Goal: Task Accomplishment & Management: Manage account settings

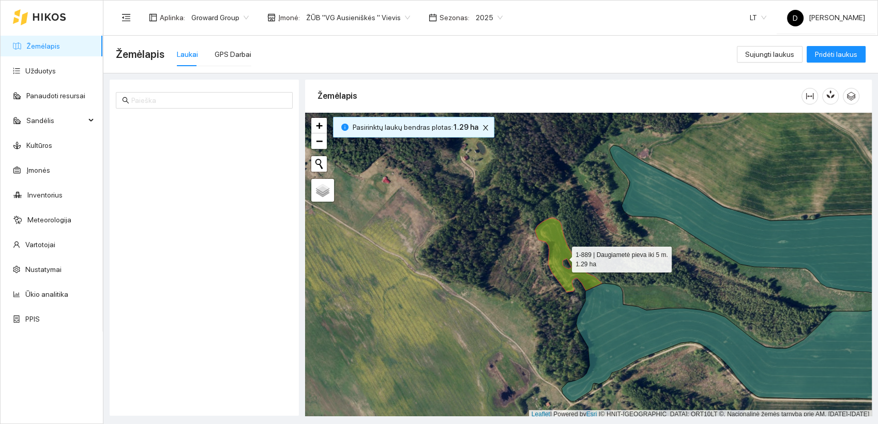
scroll to position [3, 0]
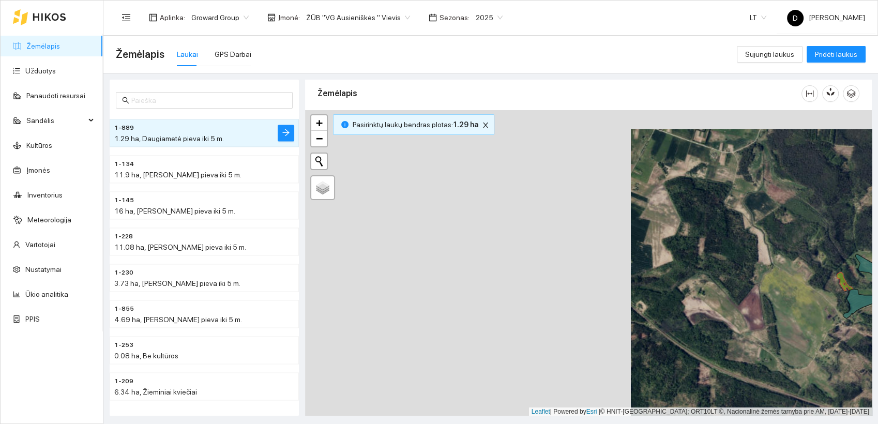
drag, startPoint x: 406, startPoint y: 248, endPoint x: 734, endPoint y: 270, distance: 328.9
click at [734, 271] on div at bounding box center [588, 263] width 566 height 306
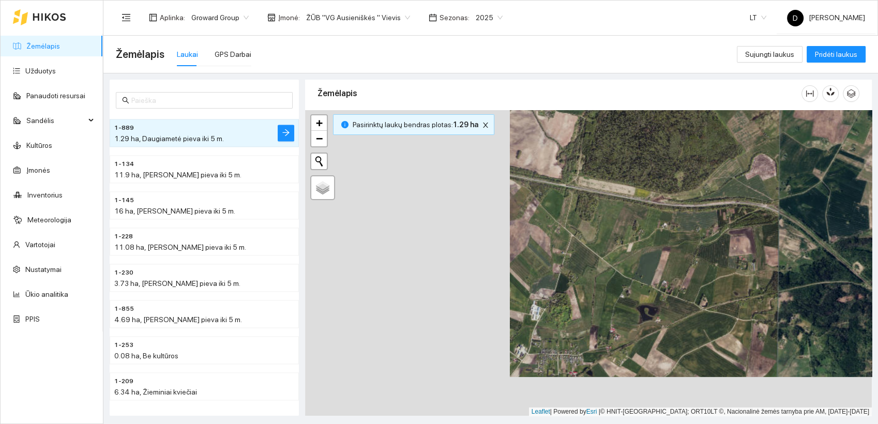
drag, startPoint x: 432, startPoint y: 314, endPoint x: 743, endPoint y: 254, distance: 316.2
click at [743, 254] on div at bounding box center [588, 263] width 566 height 306
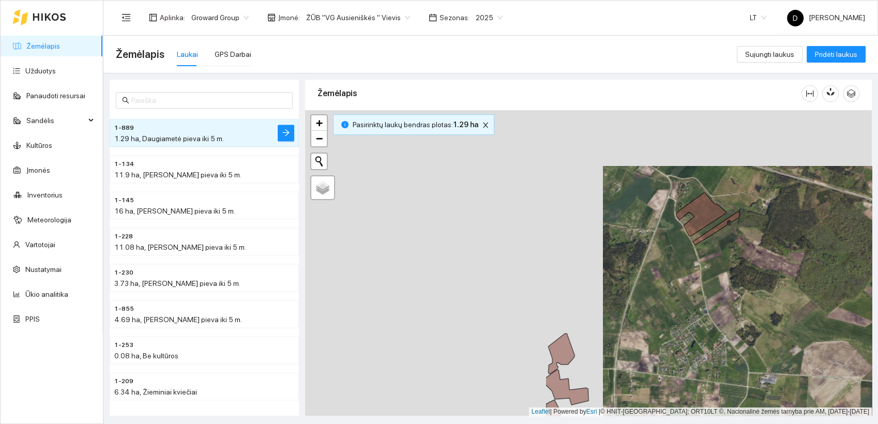
drag, startPoint x: 469, startPoint y: 198, endPoint x: 784, endPoint y: 255, distance: 319.8
click at [784, 256] on div at bounding box center [588, 263] width 566 height 306
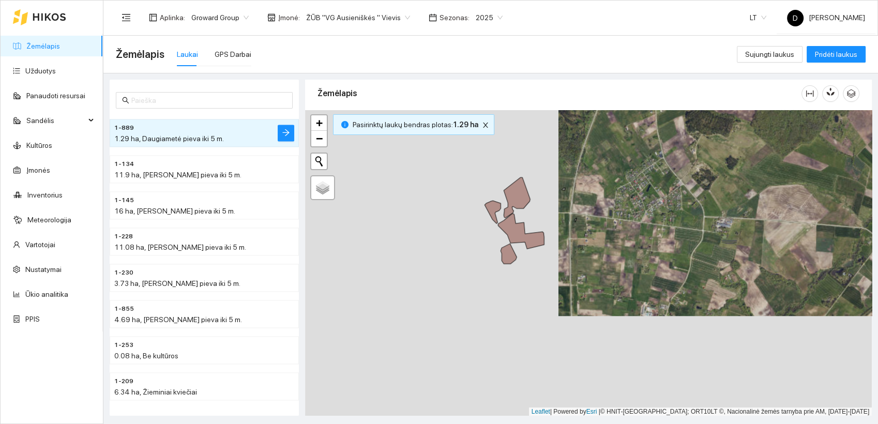
drag, startPoint x: 615, startPoint y: 310, endPoint x: 553, endPoint y: 151, distance: 169.7
click at [553, 151] on div at bounding box center [588, 263] width 566 height 306
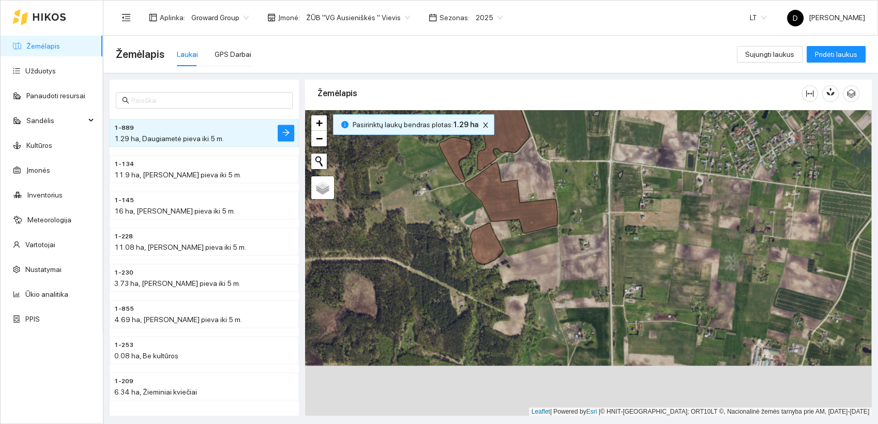
drag, startPoint x: 430, startPoint y: 290, endPoint x: 426, endPoint y: 217, distance: 73.5
click at [426, 217] on div at bounding box center [588, 263] width 566 height 306
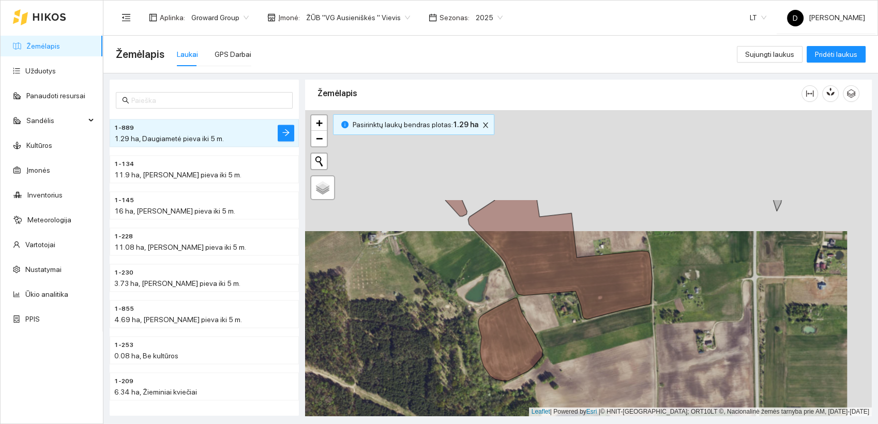
drag, startPoint x: 474, startPoint y: 186, endPoint x: 449, endPoint y: 307, distance: 124.6
click at [449, 307] on div at bounding box center [588, 263] width 566 height 306
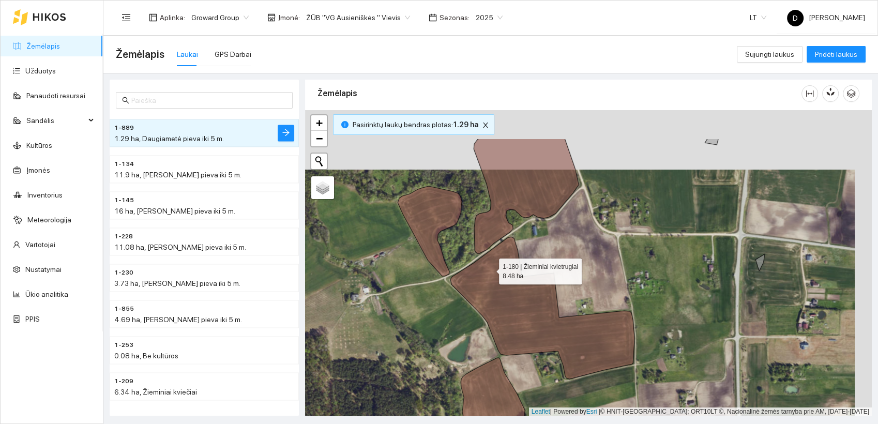
drag, startPoint x: 509, startPoint y: 204, endPoint x: 480, endPoint y: 276, distance: 77.7
click at [480, 276] on icon at bounding box center [542, 308] width 184 height 142
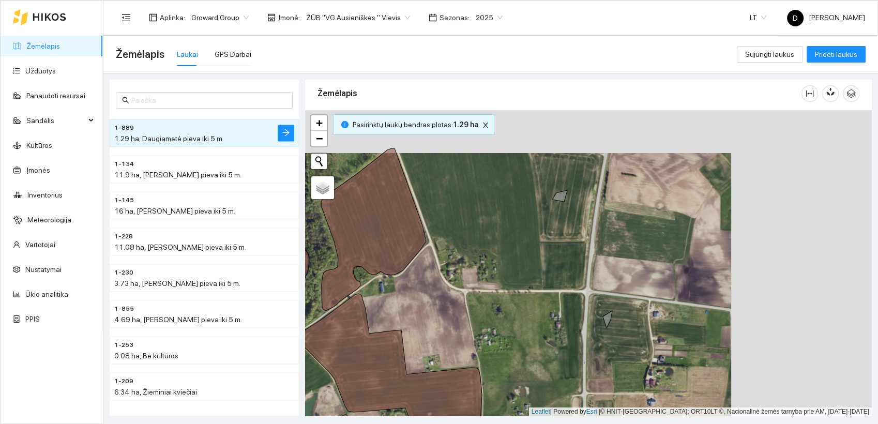
drag, startPoint x: 674, startPoint y: 297, endPoint x: 533, endPoint y: 340, distance: 147.0
click at [533, 340] on div at bounding box center [588, 263] width 566 height 306
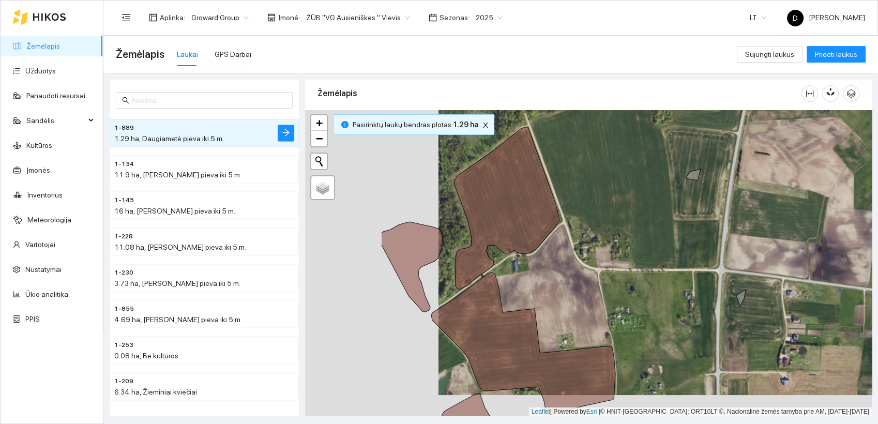
drag, startPoint x: 495, startPoint y: 304, endPoint x: 628, endPoint y: 283, distance: 135.0
click at [628, 283] on div at bounding box center [588, 263] width 566 height 306
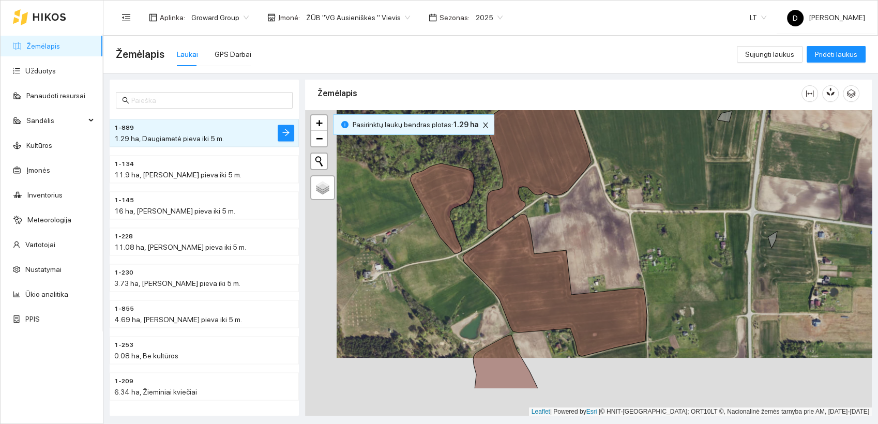
drag, startPoint x: 462, startPoint y: 296, endPoint x: 493, endPoint y: 238, distance: 66.4
click at [493, 238] on icon at bounding box center [555, 285] width 184 height 142
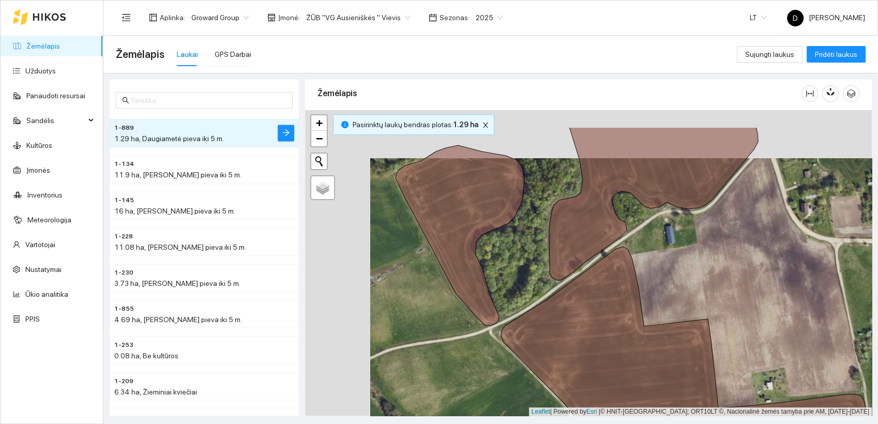
drag, startPoint x: 436, startPoint y: 227, endPoint x: 500, endPoint y: 280, distance: 83.4
click at [500, 280] on div at bounding box center [588, 263] width 566 height 306
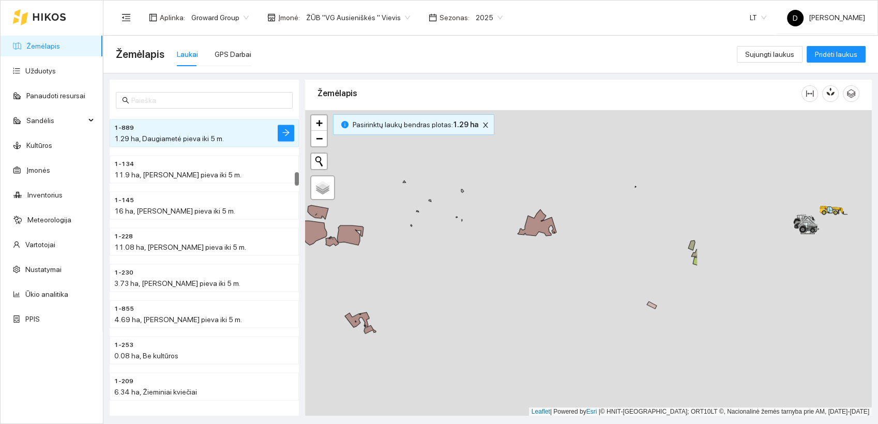
drag, startPoint x: 724, startPoint y: 267, endPoint x: 483, endPoint y: 174, distance: 257.5
click at [485, 175] on div at bounding box center [588, 263] width 566 height 306
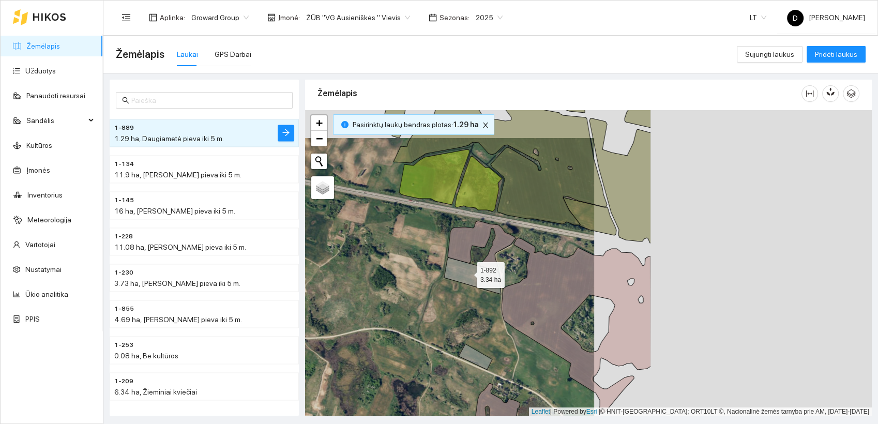
drag, startPoint x: 745, startPoint y: 245, endPoint x: 468, endPoint y: 273, distance: 278.9
click at [468, 273] on icon at bounding box center [472, 275] width 57 height 37
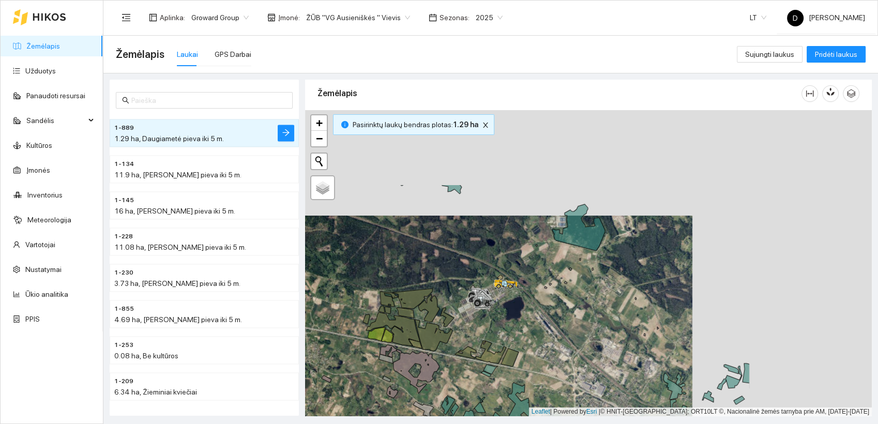
drag, startPoint x: 648, startPoint y: 216, endPoint x: 467, endPoint y: 322, distance: 210.1
click at [467, 322] on div at bounding box center [588, 263] width 566 height 306
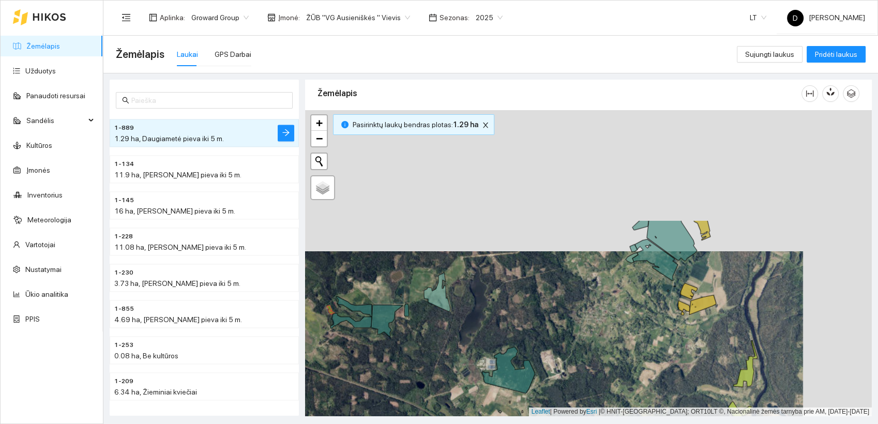
drag, startPoint x: 604, startPoint y: 178, endPoint x: 534, endPoint y: 317, distance: 154.9
click at [534, 317] on div at bounding box center [588, 263] width 566 height 306
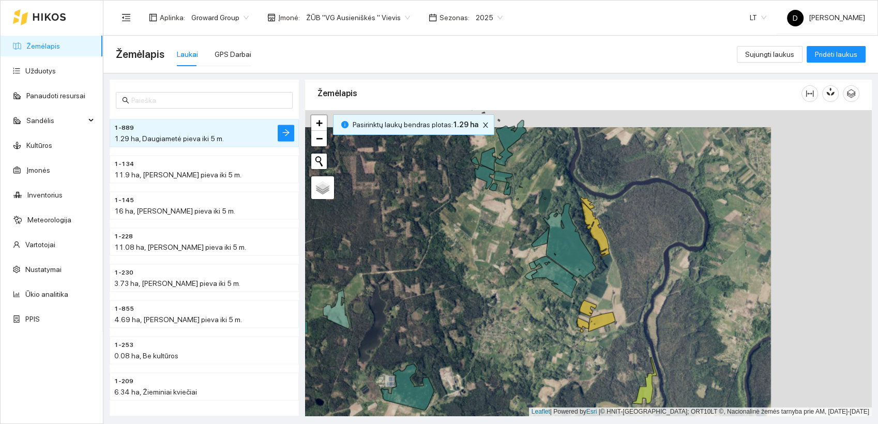
drag, startPoint x: 564, startPoint y: 203, endPoint x: 433, endPoint y: 222, distance: 132.7
click at [432, 223] on div at bounding box center [588, 263] width 566 height 306
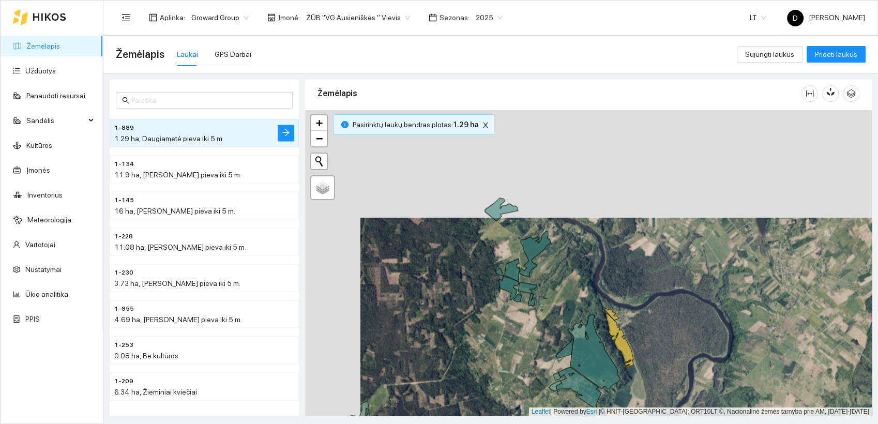
drag, startPoint x: 433, startPoint y: 221, endPoint x: 513, endPoint y: 399, distance: 195.5
click at [513, 399] on div at bounding box center [588, 263] width 566 height 306
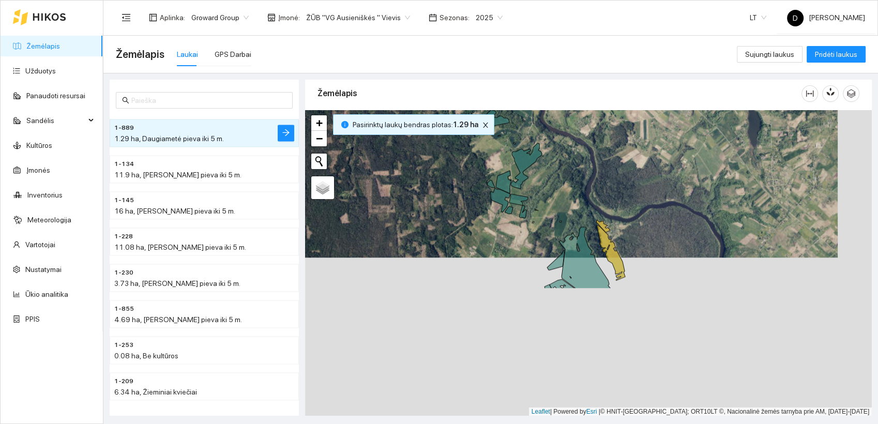
drag, startPoint x: 571, startPoint y: 300, endPoint x: 550, endPoint y: 192, distance: 110.0
click at [550, 192] on div at bounding box center [588, 263] width 566 height 306
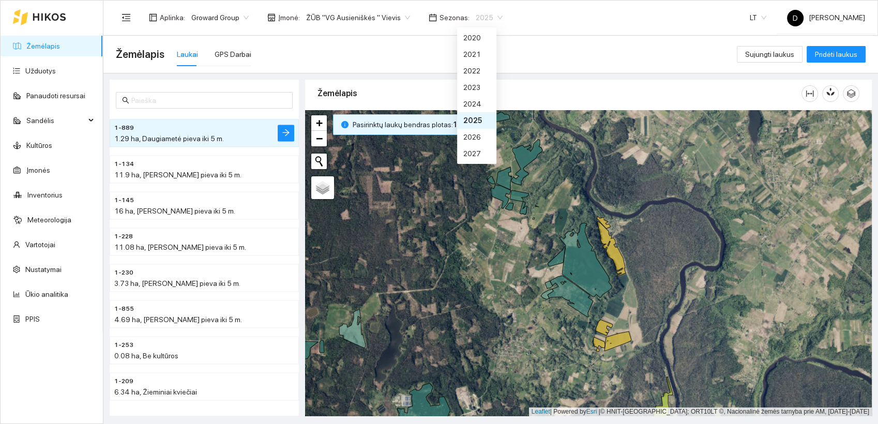
click at [486, 13] on span "2025" at bounding box center [488, 18] width 27 height 16
click at [475, 137] on div "2026" at bounding box center [476, 136] width 27 height 11
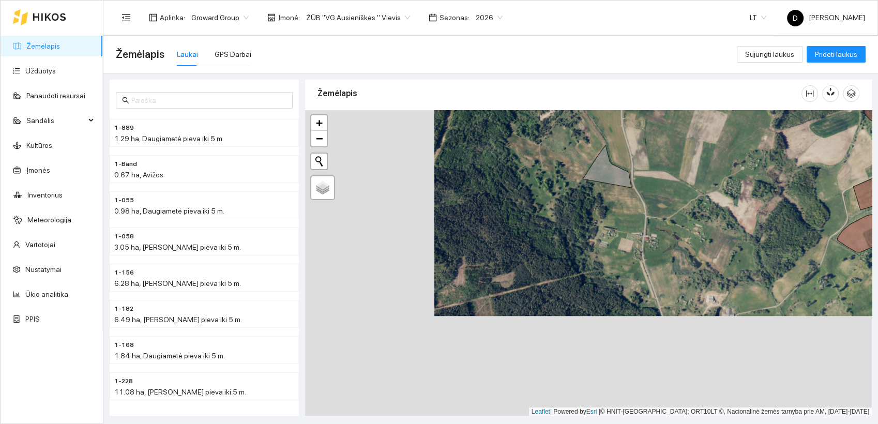
drag, startPoint x: 427, startPoint y: 335, endPoint x: 570, endPoint y: 213, distance: 188.1
click at [570, 213] on div at bounding box center [588, 263] width 566 height 306
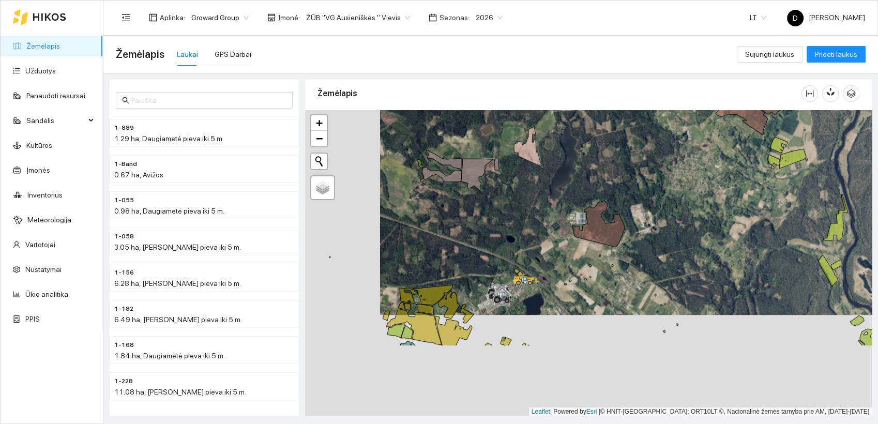
drag, startPoint x: 398, startPoint y: 348, endPoint x: 473, endPoint y: 247, distance: 126.0
click at [473, 247] on div at bounding box center [588, 263] width 566 height 306
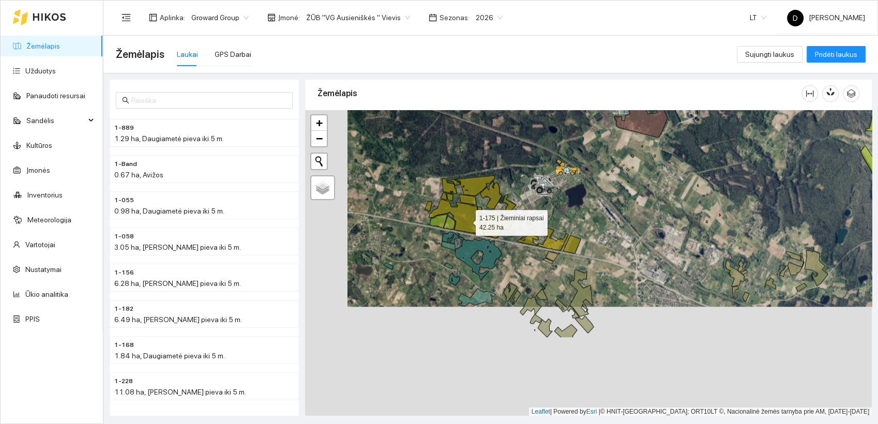
drag, startPoint x: 423, startPoint y: 333, endPoint x: 466, endPoint y: 221, distance: 119.6
click at [465, 222] on icon at bounding box center [455, 217] width 55 height 36
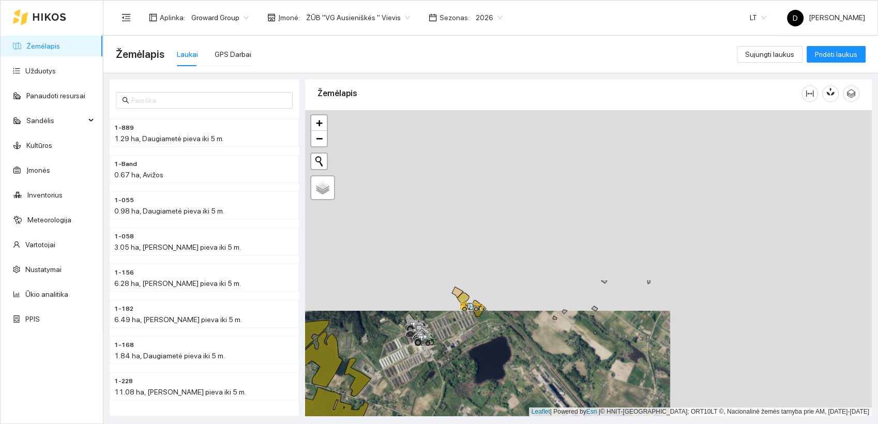
drag, startPoint x: 649, startPoint y: 156, endPoint x: 447, endPoint y: 356, distance: 284.3
click at [447, 356] on div at bounding box center [588, 263] width 566 height 306
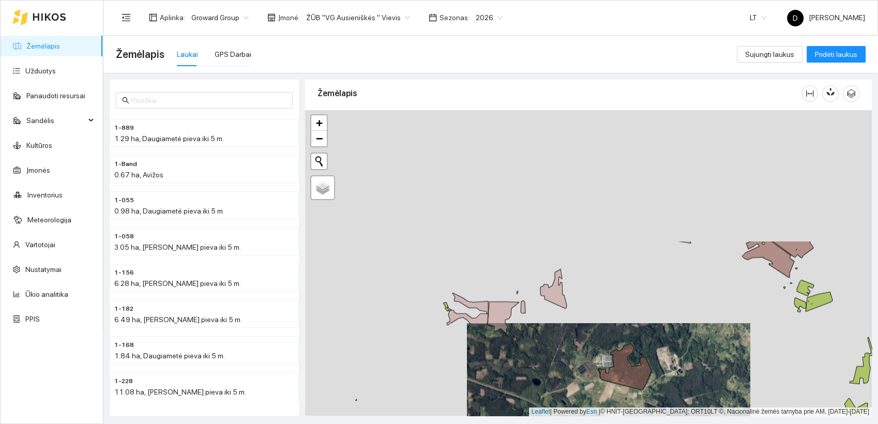
drag, startPoint x: 481, startPoint y: 190, endPoint x: 562, endPoint y: 417, distance: 240.9
click at [562, 417] on main "Žemėlapis Laukai GPS Darbai Sujungti laukus Pridėti laukus 1-889 1.29 ha, Daugi…" at bounding box center [490, 230] width 774 height 388
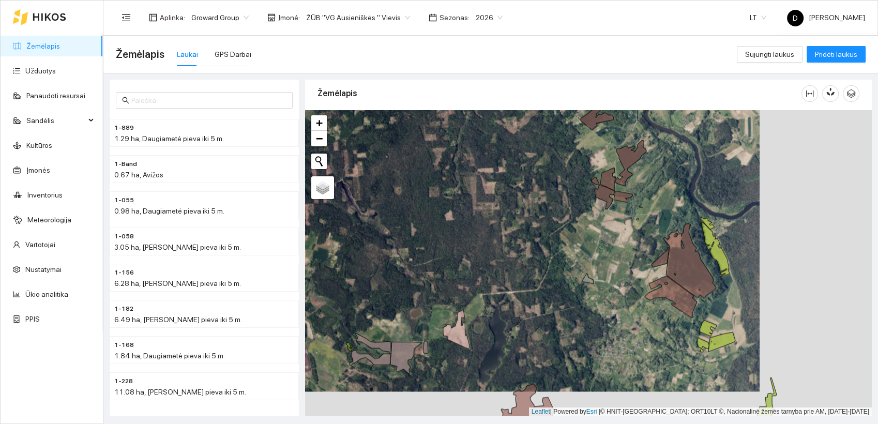
drag, startPoint x: 681, startPoint y: 310, endPoint x: 571, endPoint y: 281, distance: 114.3
click at [568, 285] on div at bounding box center [588, 263] width 566 height 306
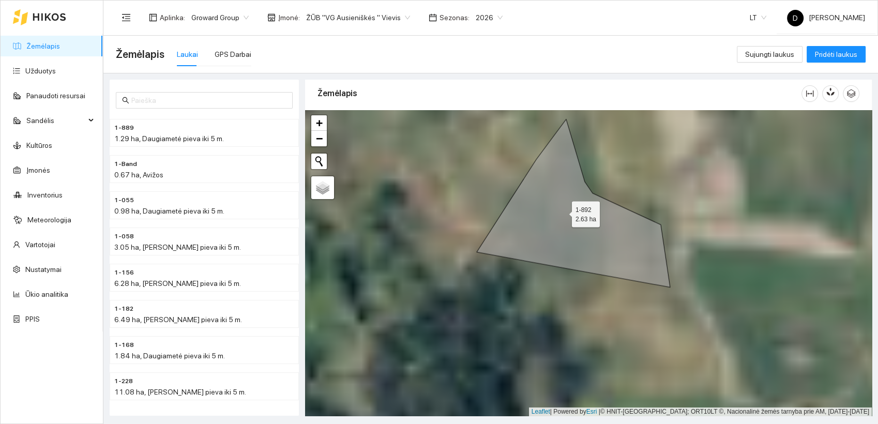
drag, startPoint x: 618, startPoint y: 325, endPoint x: 563, endPoint y: 213, distance: 124.3
click at [563, 213] on icon at bounding box center [572, 203] width 193 height 168
drag, startPoint x: 587, startPoint y: 220, endPoint x: 566, endPoint y: 217, distance: 20.3
click at [566, 217] on icon at bounding box center [572, 203] width 193 height 168
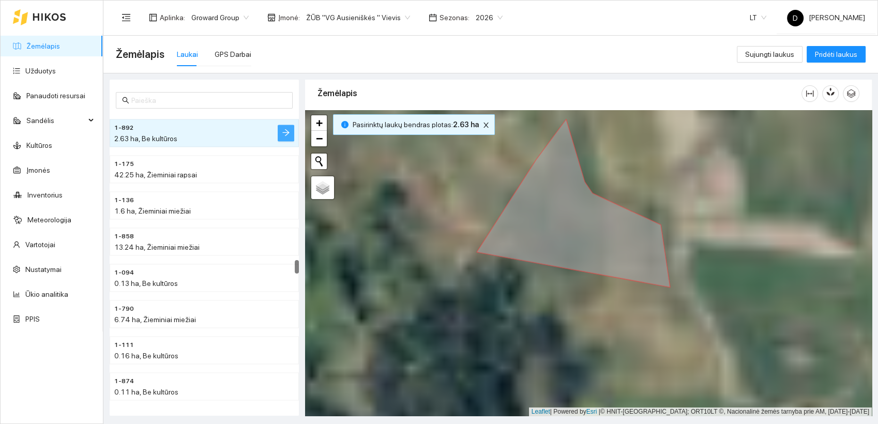
click at [281, 129] on button "button" at bounding box center [286, 133] width 17 height 17
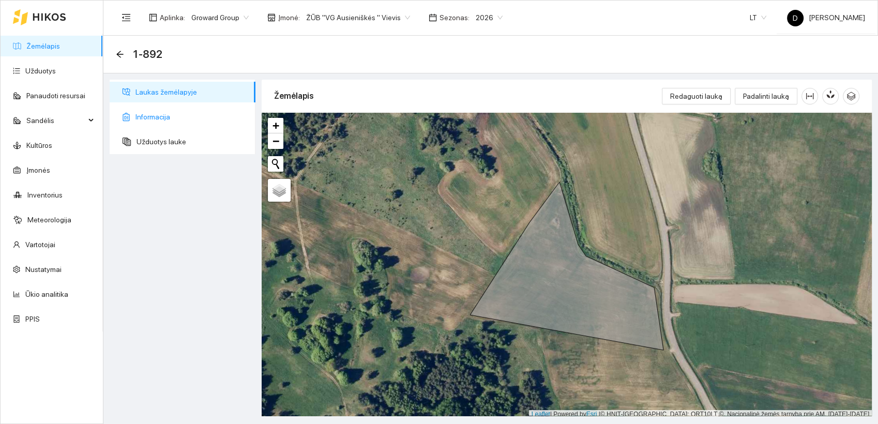
click at [156, 116] on span "Informacija" at bounding box center [191, 116] width 112 height 21
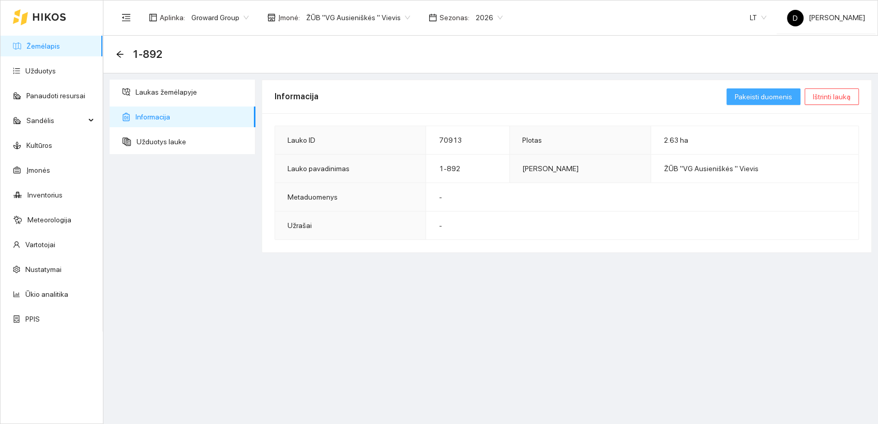
click at [759, 92] on span "Pakeisti duomenis" at bounding box center [762, 96] width 57 height 11
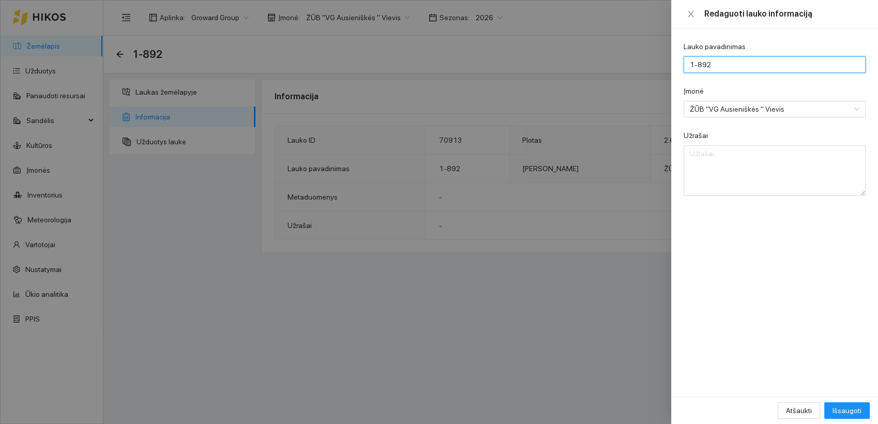
click at [726, 64] on input "1-892" at bounding box center [774, 64] width 182 height 17
type input "1-893"
click at [852, 409] on span "Išsaugoti" at bounding box center [846, 410] width 29 height 11
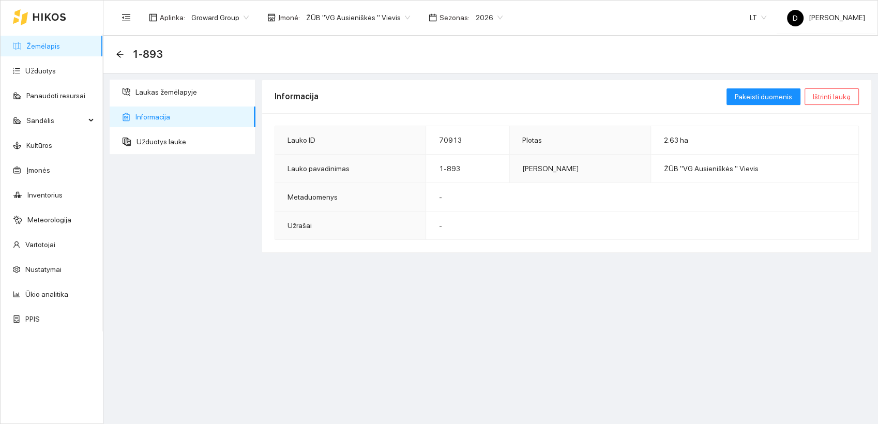
click at [169, 232] on div "Laukas žemėlapyje Informacija Užduotys lauke" at bounding box center [182, 248] width 152 height 336
click at [34, 47] on link "Žemėlapis" at bounding box center [43, 46] width 34 height 8
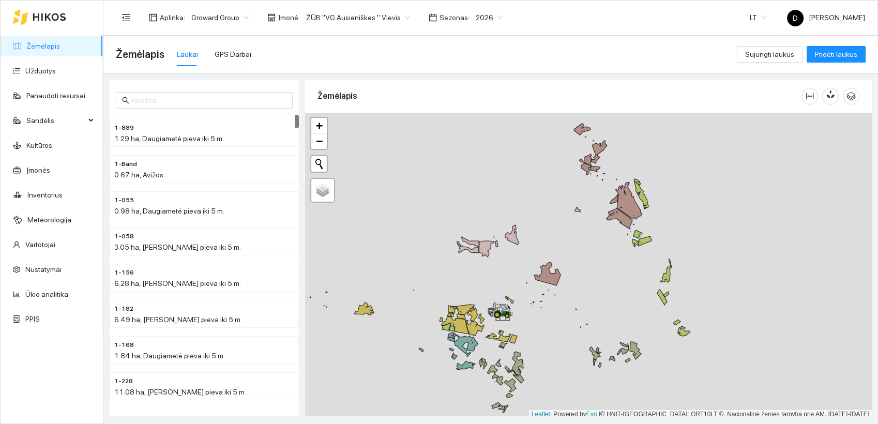
scroll to position [3, 0]
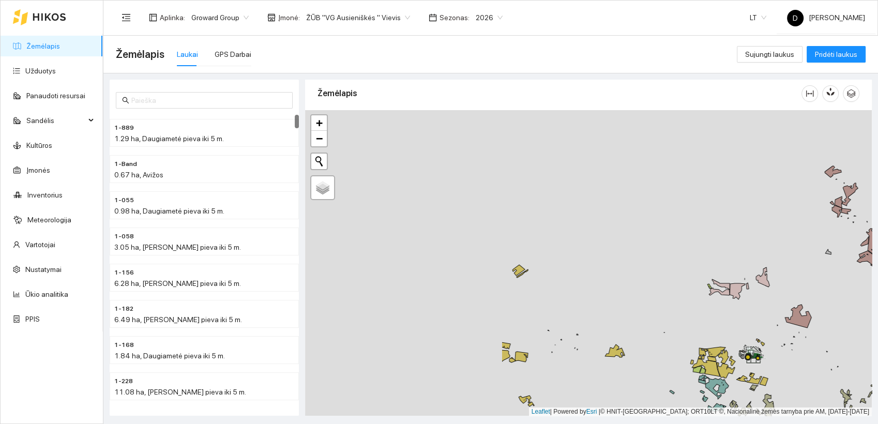
drag, startPoint x: 423, startPoint y: 212, endPoint x: 744, endPoint y: 237, distance: 321.9
click at [744, 237] on div at bounding box center [588, 263] width 566 height 306
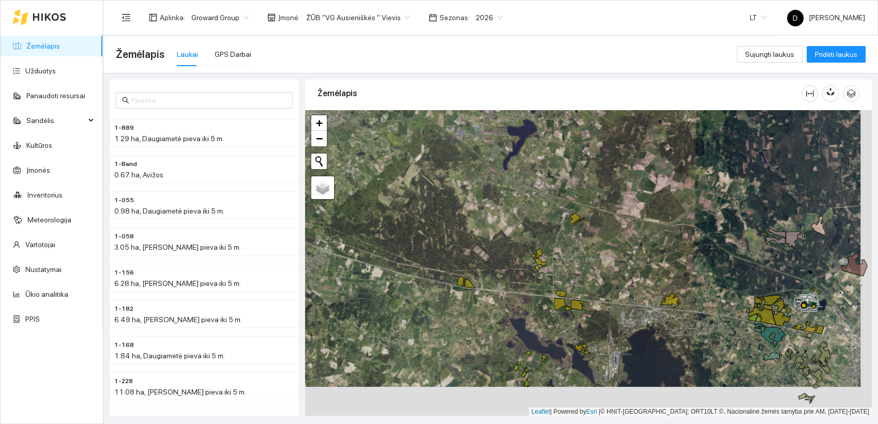
drag, startPoint x: 496, startPoint y: 288, endPoint x: 477, endPoint y: 263, distance: 31.3
click at [484, 266] on div at bounding box center [588, 263] width 566 height 306
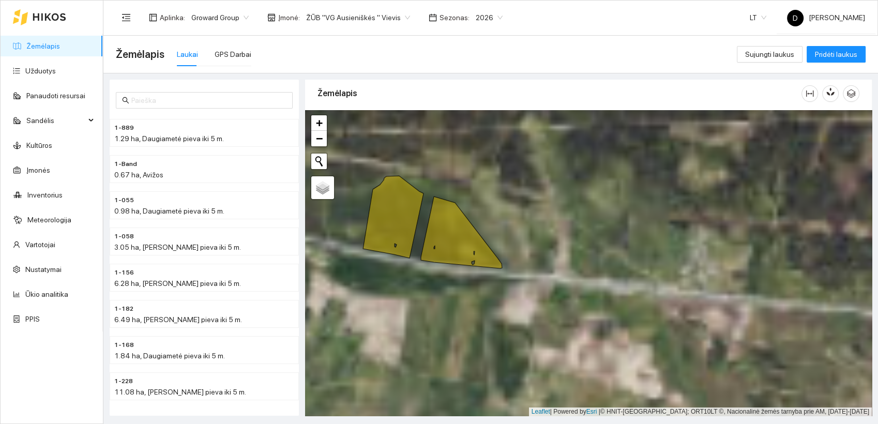
drag, startPoint x: 413, startPoint y: 271, endPoint x: 524, endPoint y: 216, distance: 123.7
click at [524, 216] on div at bounding box center [588, 263] width 566 height 306
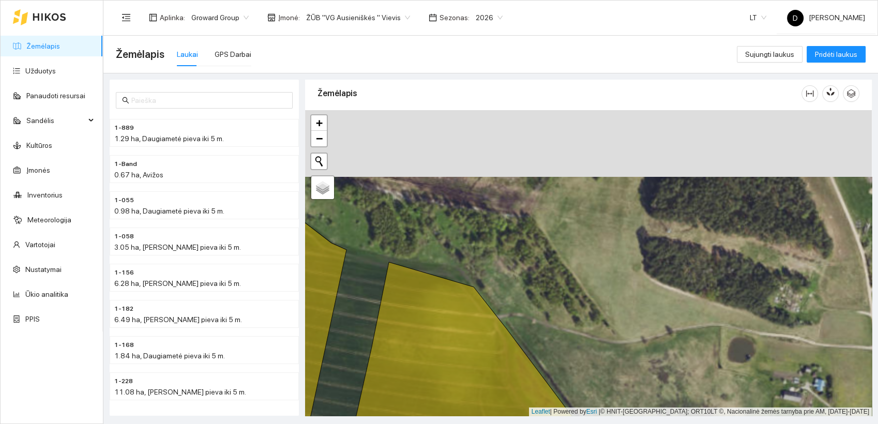
drag, startPoint x: 408, startPoint y: 152, endPoint x: 412, endPoint y: 285, distance: 132.4
click at [412, 285] on div at bounding box center [588, 263] width 566 height 306
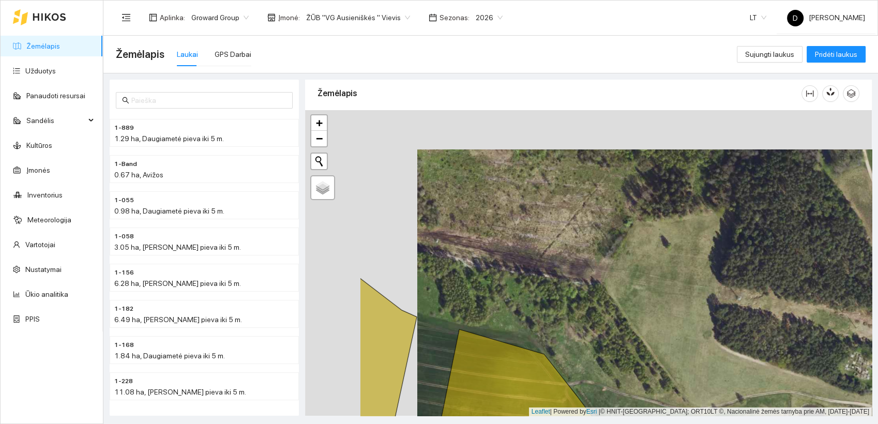
drag, startPoint x: 477, startPoint y: 213, endPoint x: 578, endPoint y: 258, distance: 110.8
click at [578, 258] on div at bounding box center [588, 263] width 566 height 306
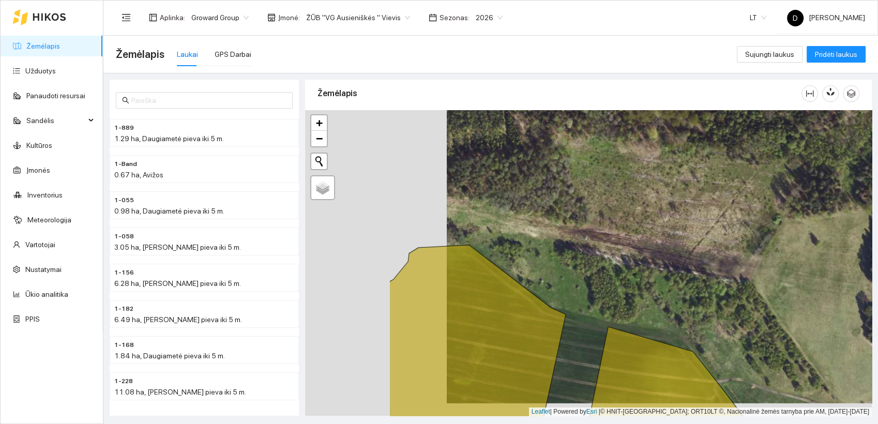
drag, startPoint x: 475, startPoint y: 314, endPoint x: 611, endPoint y: 308, distance: 135.5
click at [611, 308] on div at bounding box center [588, 263] width 566 height 306
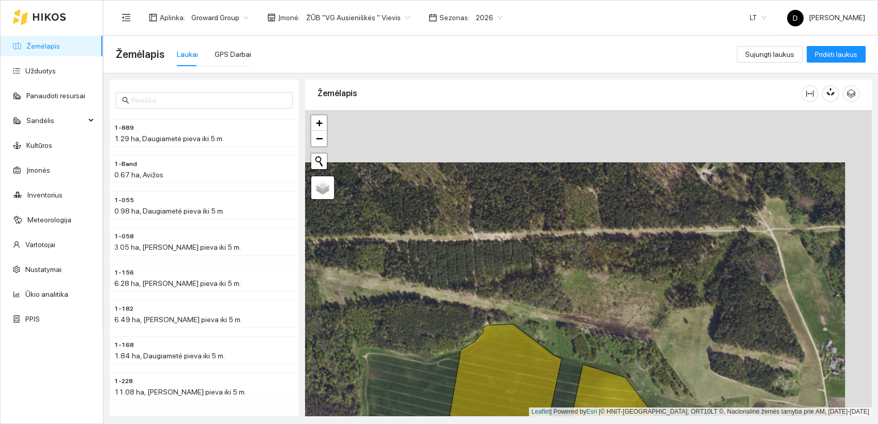
drag, startPoint x: 482, startPoint y: 221, endPoint x: 453, endPoint y: 274, distance: 60.6
click at [453, 274] on div at bounding box center [588, 263] width 566 height 306
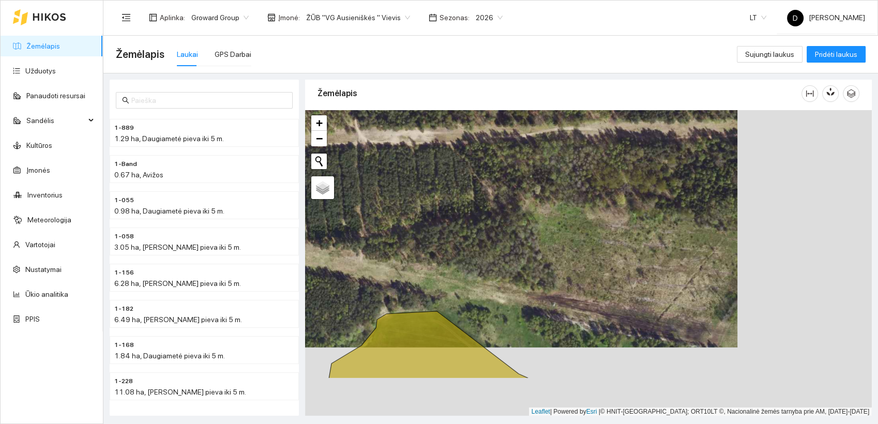
drag, startPoint x: 641, startPoint y: 312, endPoint x: 468, endPoint y: 233, distance: 189.6
click at [468, 233] on div at bounding box center [588, 263] width 566 height 306
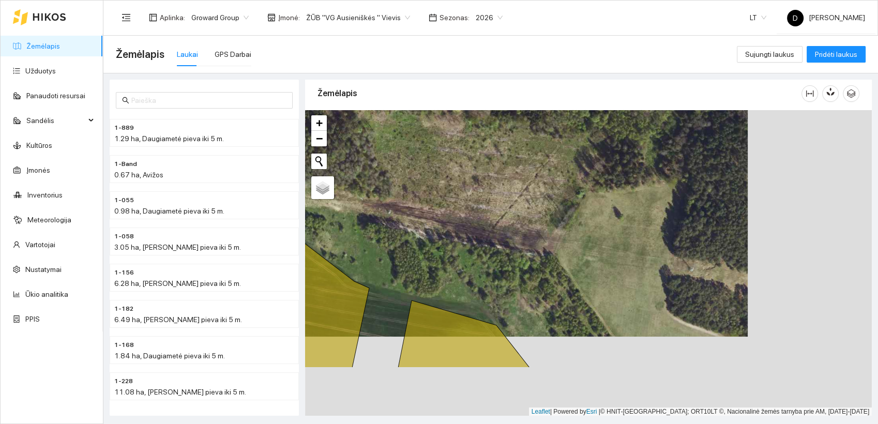
drag, startPoint x: 651, startPoint y: 267, endPoint x: 520, endPoint y: 193, distance: 149.9
click at [522, 192] on div at bounding box center [588, 263] width 566 height 306
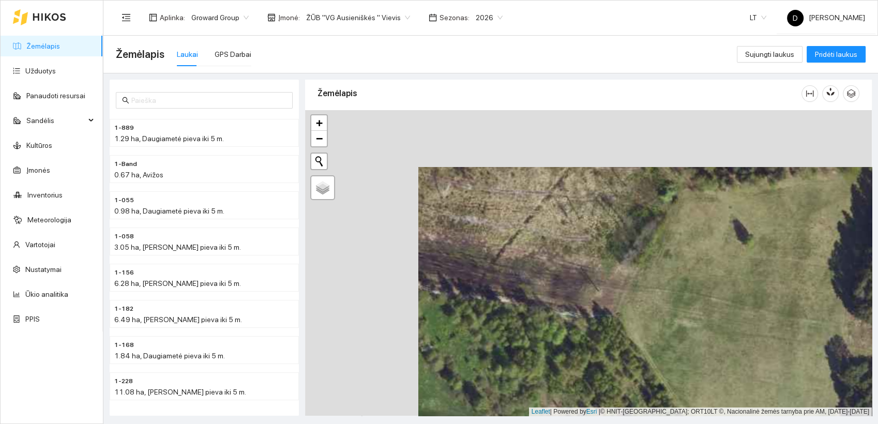
drag, startPoint x: 412, startPoint y: 181, endPoint x: 526, endPoint y: 239, distance: 128.0
click at [526, 239] on div at bounding box center [588, 263] width 566 height 306
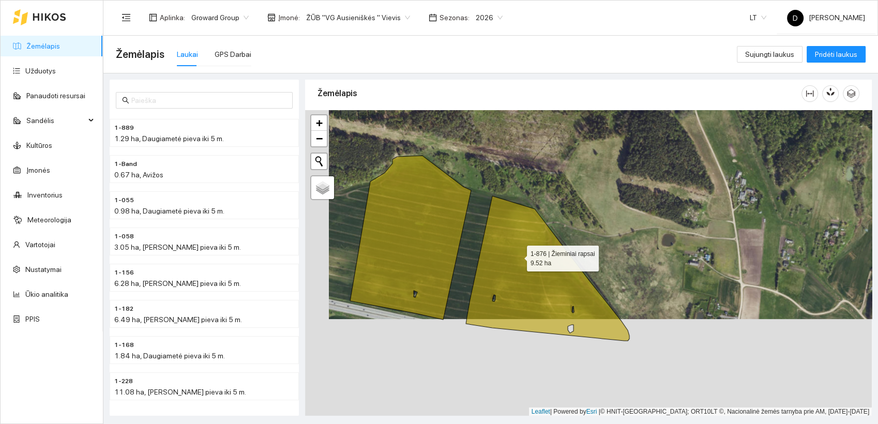
drag, startPoint x: 494, startPoint y: 353, endPoint x: 517, endPoint y: 256, distance: 100.0
click at [517, 256] on icon at bounding box center [547, 268] width 163 height 145
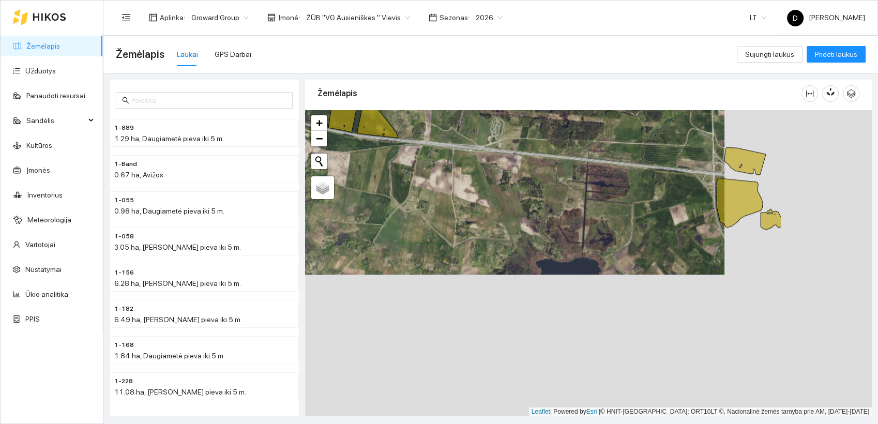
drag, startPoint x: 726, startPoint y: 353, endPoint x: 577, endPoint y: 213, distance: 204.4
click at [577, 213] on div at bounding box center [588, 263] width 566 height 306
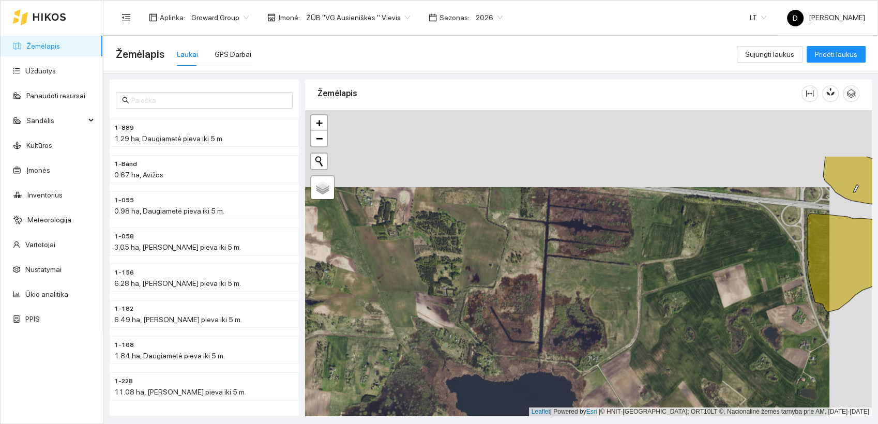
drag, startPoint x: 571, startPoint y: 222, endPoint x: 526, endPoint y: 304, distance: 94.4
click at [526, 304] on div at bounding box center [588, 263] width 566 height 306
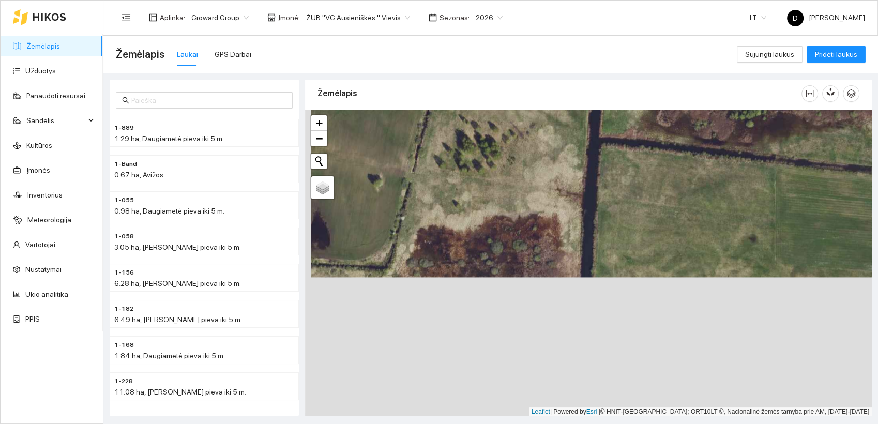
drag, startPoint x: 620, startPoint y: 344, endPoint x: 629, endPoint y: 175, distance: 168.7
click at [628, 178] on div at bounding box center [588, 263] width 566 height 306
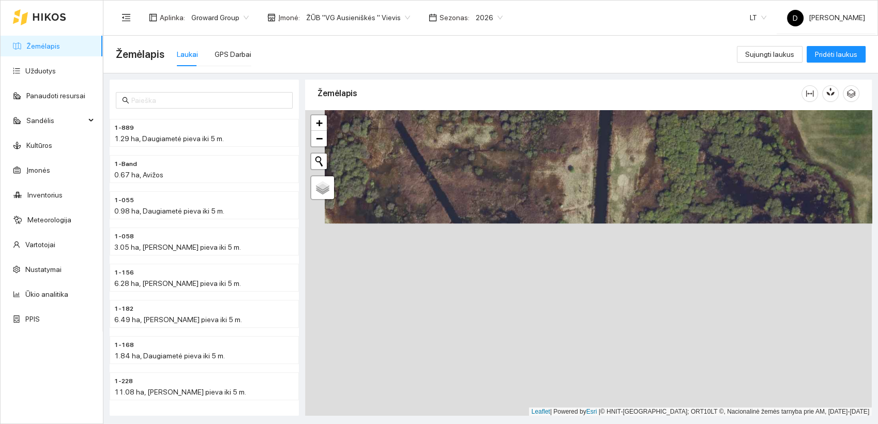
drag, startPoint x: 620, startPoint y: 282, endPoint x: 637, endPoint y: 120, distance: 162.6
click at [637, 122] on div at bounding box center [588, 263] width 566 height 306
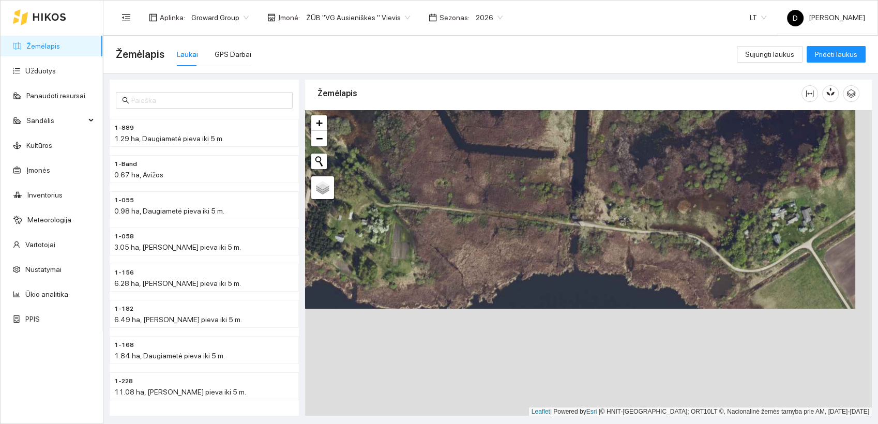
drag, startPoint x: 612, startPoint y: 299, endPoint x: 595, endPoint y: 191, distance: 108.8
click at [595, 191] on div at bounding box center [588, 263] width 566 height 306
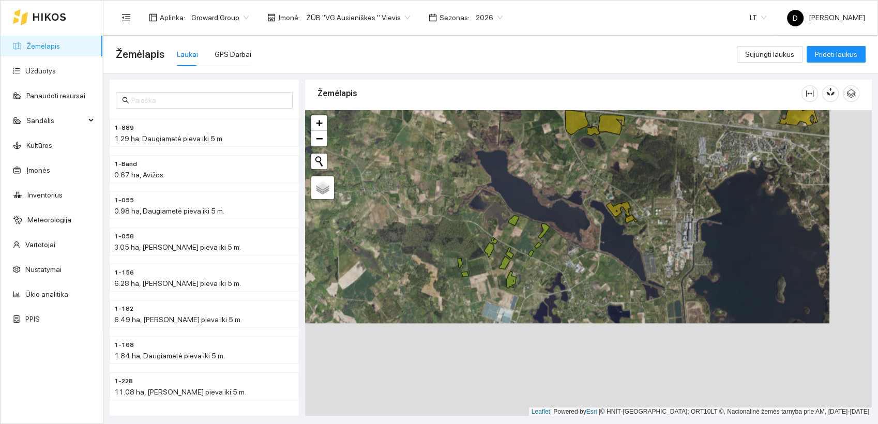
drag, startPoint x: 604, startPoint y: 339, endPoint x: 554, endPoint y: 238, distance: 112.3
click at [554, 238] on div at bounding box center [588, 263] width 566 height 306
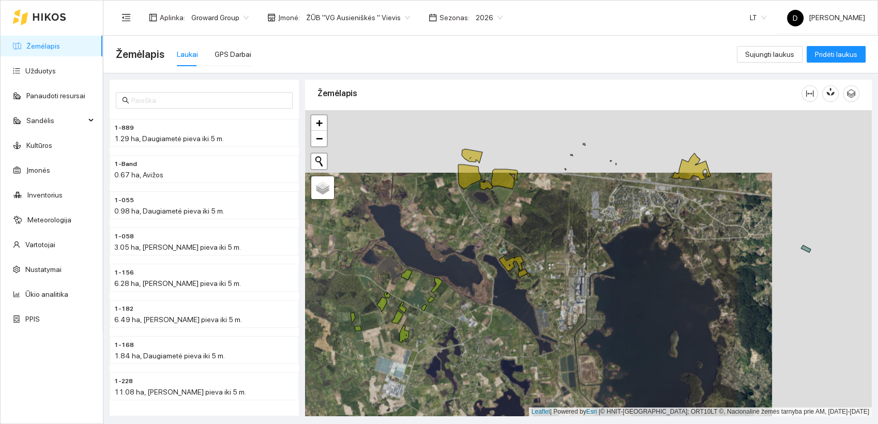
drag, startPoint x: 663, startPoint y: 255, endPoint x: 583, endPoint y: 329, distance: 108.6
click at [583, 329] on div at bounding box center [588, 263] width 566 height 306
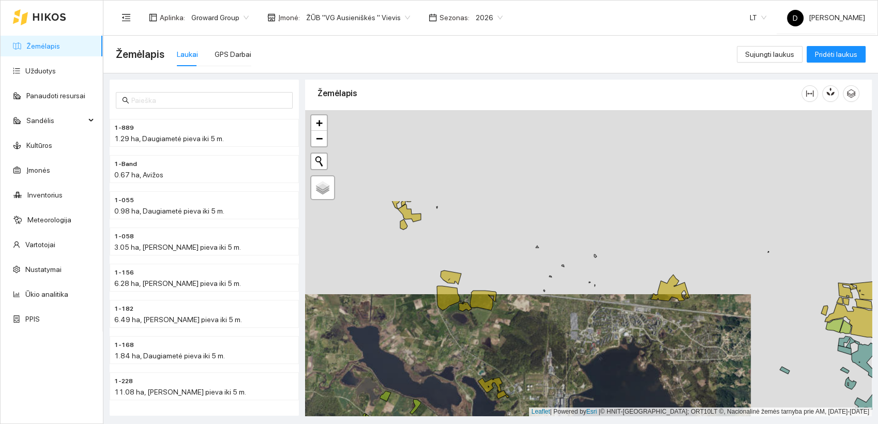
drag, startPoint x: 564, startPoint y: 257, endPoint x: 543, endPoint y: 381, distance: 126.3
click at [543, 381] on div at bounding box center [588, 263] width 566 height 306
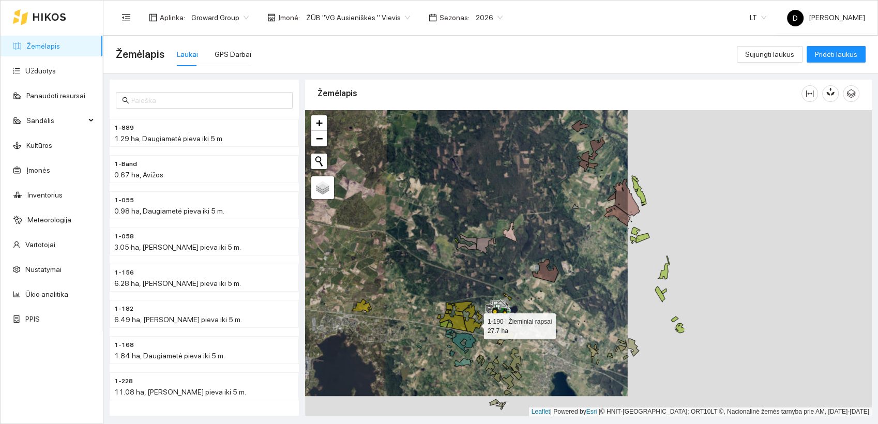
drag, startPoint x: 719, startPoint y: 344, endPoint x: 475, endPoint y: 324, distance: 244.8
click at [475, 324] on icon at bounding box center [473, 325] width 18 height 16
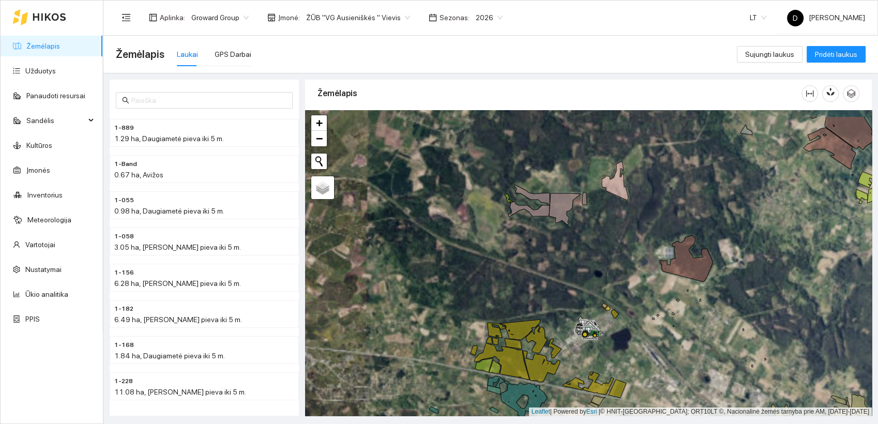
drag, startPoint x: 501, startPoint y: 331, endPoint x: 655, endPoint y: 368, distance: 158.4
click at [655, 368] on div at bounding box center [588, 263] width 566 height 306
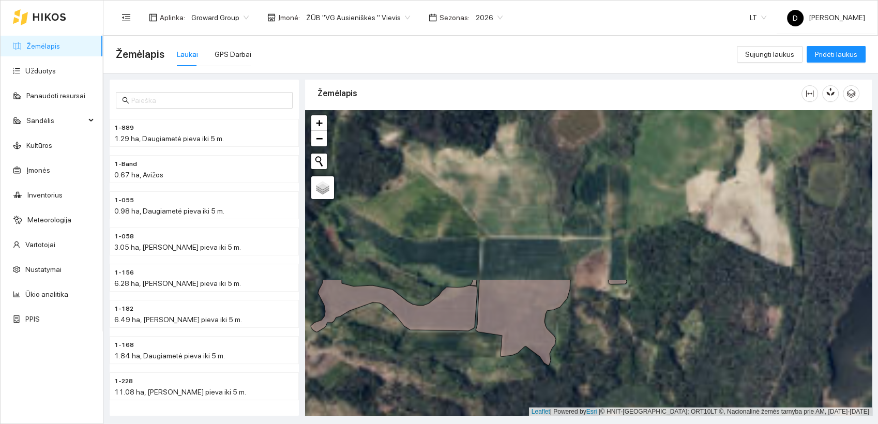
drag, startPoint x: 566, startPoint y: 176, endPoint x: 604, endPoint y: 378, distance: 206.1
click at [604, 378] on div at bounding box center [588, 263] width 566 height 306
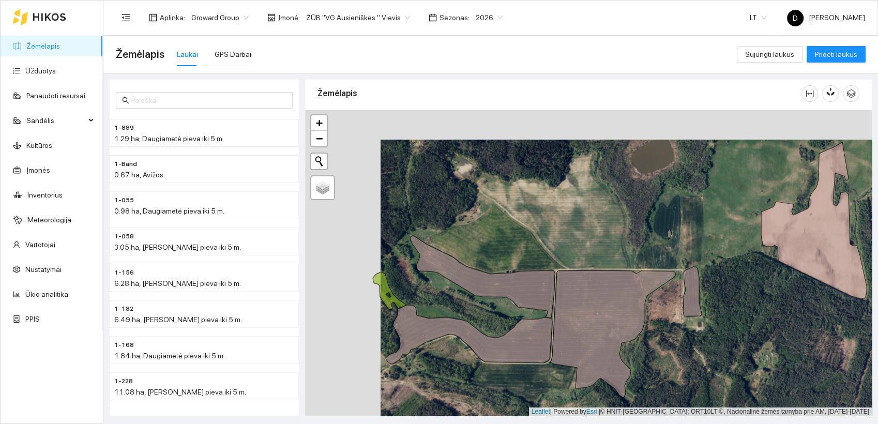
drag, startPoint x: 551, startPoint y: 319, endPoint x: 625, endPoint y: 348, distance: 79.8
click at [625, 348] on div at bounding box center [588, 263] width 566 height 306
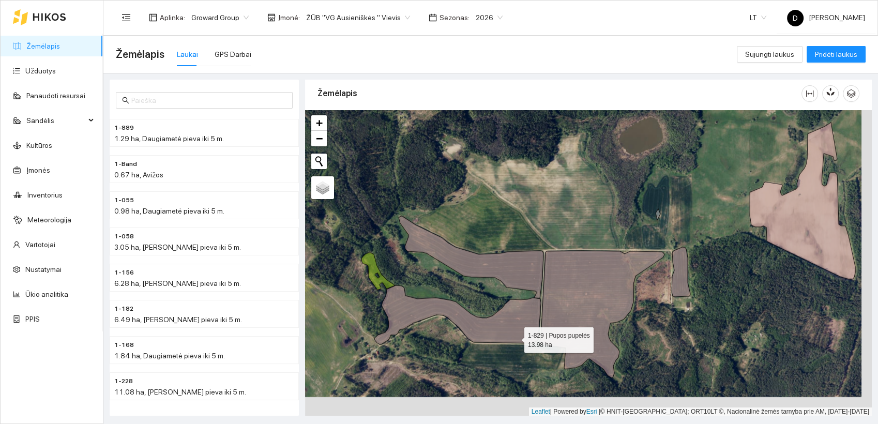
drag, startPoint x: 525, startPoint y: 357, endPoint x: 486, endPoint y: 337, distance: 44.1
click at [514, 337] on icon at bounding box center [457, 314] width 166 height 59
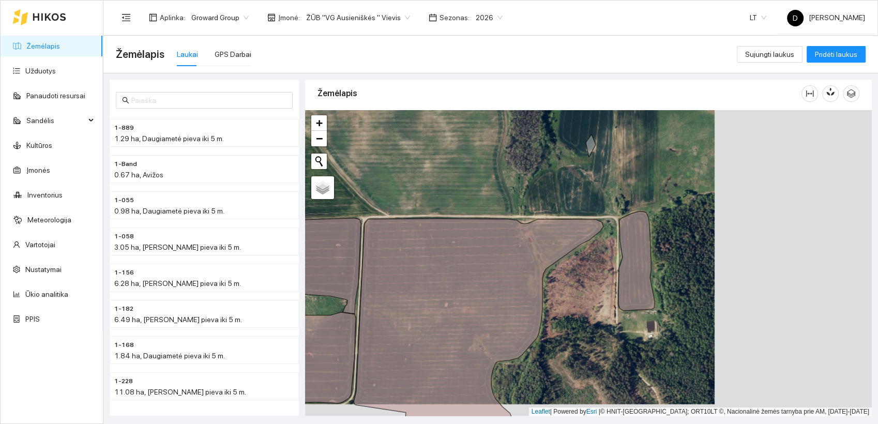
drag, startPoint x: 762, startPoint y: 333, endPoint x: 586, endPoint y: 320, distance: 176.7
click at [586, 320] on div at bounding box center [588, 263] width 566 height 306
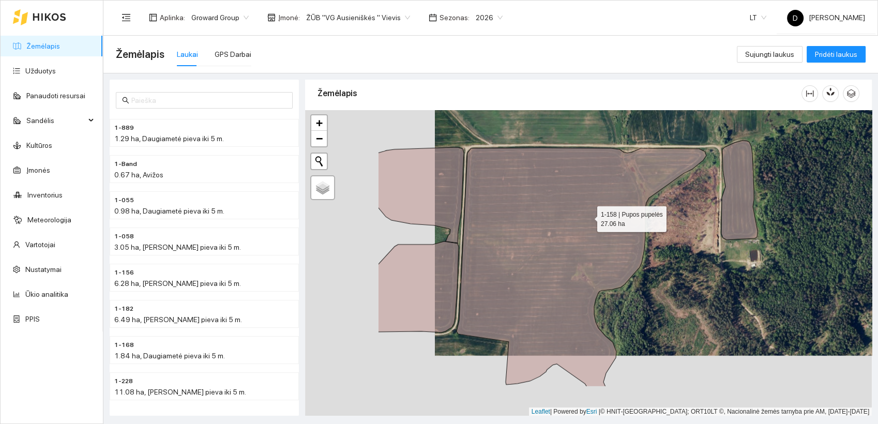
drag, startPoint x: 457, startPoint y: 278, endPoint x: 587, endPoint y: 217, distance: 143.1
click at [587, 217] on icon at bounding box center [581, 267] width 250 height 239
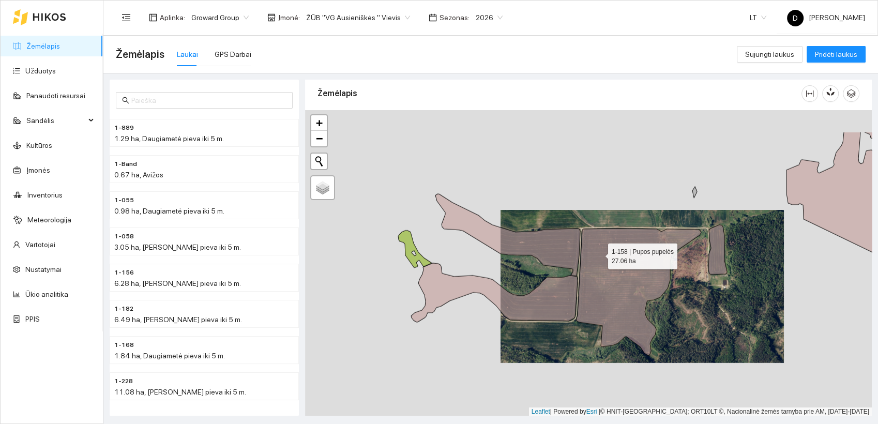
drag, startPoint x: 517, startPoint y: 201, endPoint x: 598, endPoint y: 253, distance: 96.8
click at [598, 253] on icon at bounding box center [638, 291] width 125 height 127
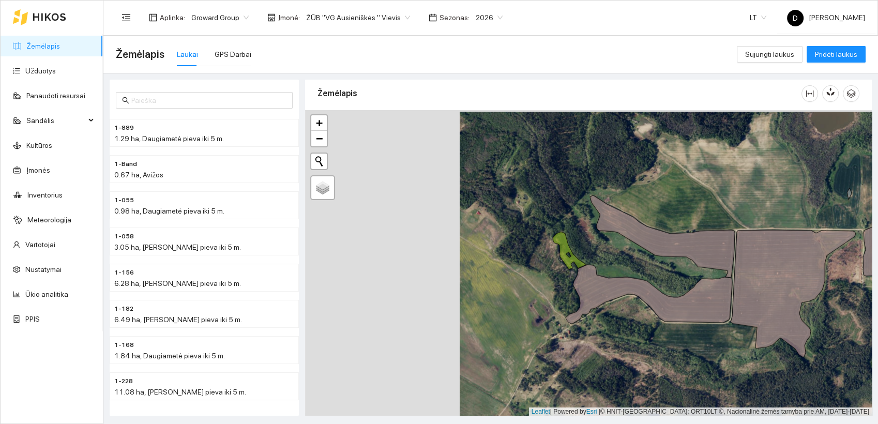
drag, startPoint x: 395, startPoint y: 274, endPoint x: 550, endPoint y: 276, distance: 154.5
click at [550, 276] on div at bounding box center [588, 263] width 566 height 306
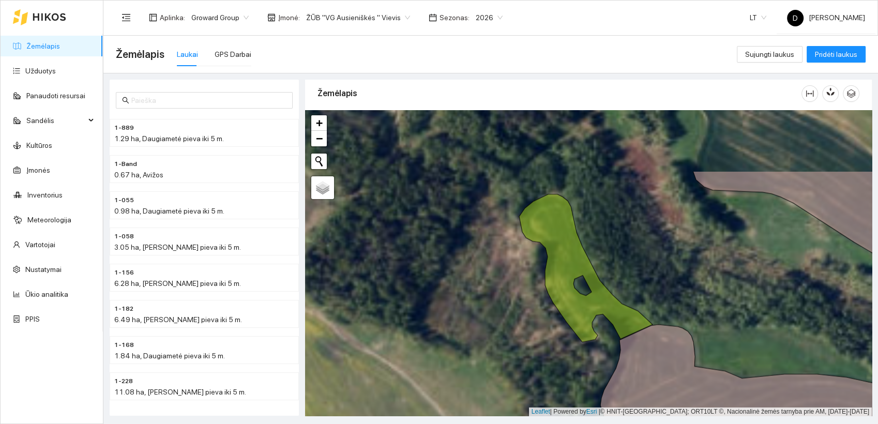
drag, startPoint x: 539, startPoint y: 242, endPoint x: 498, endPoint y: 333, distance: 99.0
click at [500, 333] on div at bounding box center [588, 263] width 566 height 306
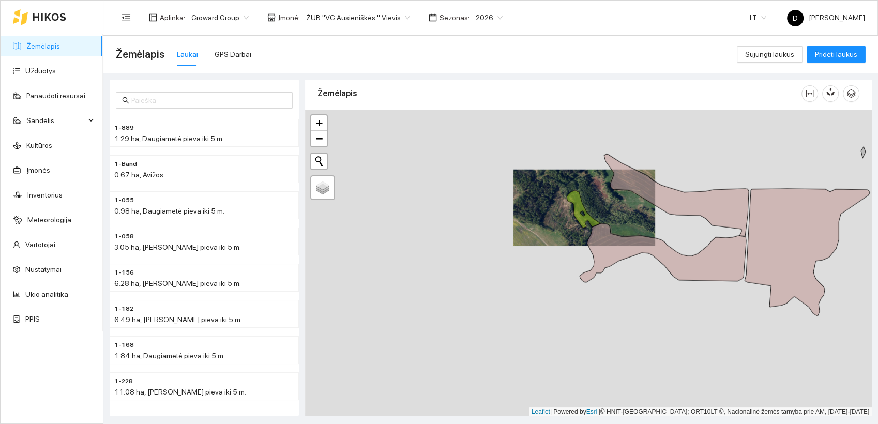
drag, startPoint x: 459, startPoint y: 338, endPoint x: 530, endPoint y: 244, distance: 118.0
click at [530, 244] on div at bounding box center [588, 263] width 566 height 306
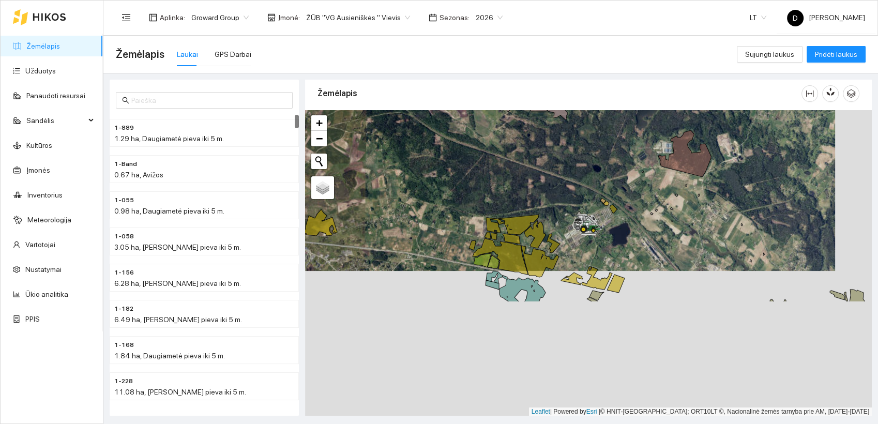
drag, startPoint x: 532, startPoint y: 319, endPoint x: 504, endPoint y: 186, distance: 135.8
click at [504, 186] on div at bounding box center [588, 263] width 566 height 306
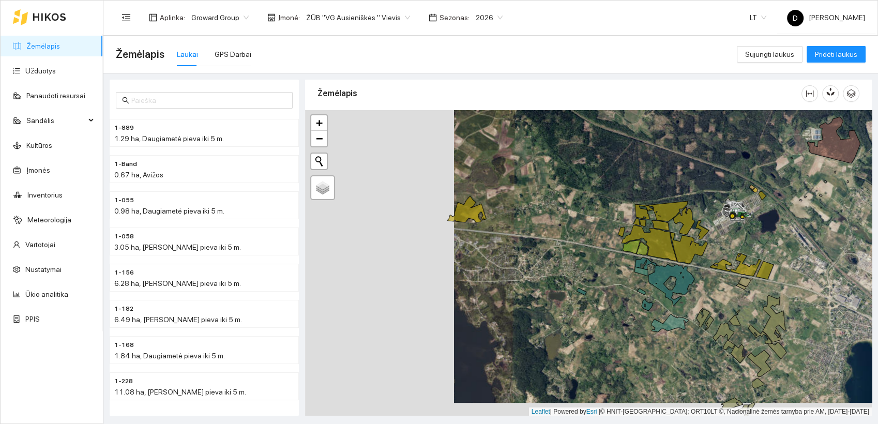
drag, startPoint x: 510, startPoint y: 289, endPoint x: 659, endPoint y: 276, distance: 149.4
click at [659, 276] on icon at bounding box center [664, 281] width 59 height 49
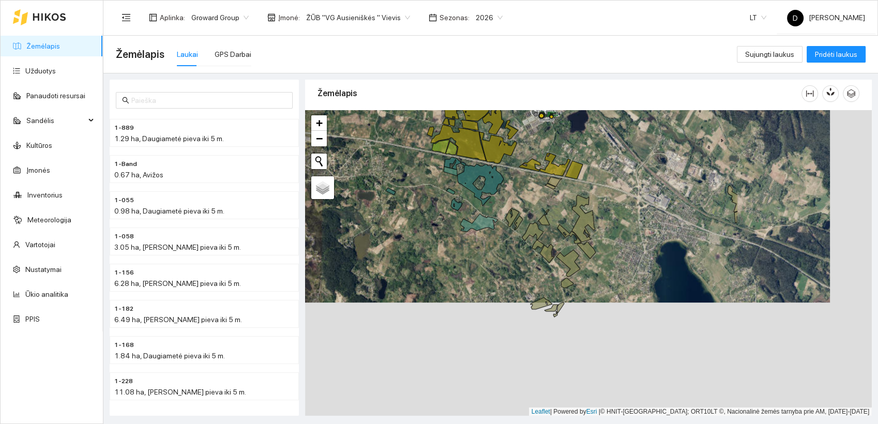
drag, startPoint x: 659, startPoint y: 276, endPoint x: 468, endPoint y: 174, distance: 216.4
click at [468, 174] on icon at bounding box center [473, 181] width 59 height 49
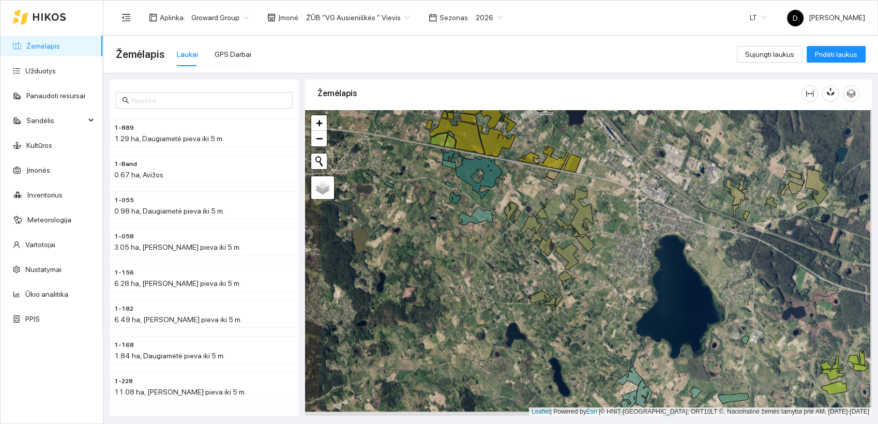
click at [526, 250] on div at bounding box center [588, 263] width 566 height 306
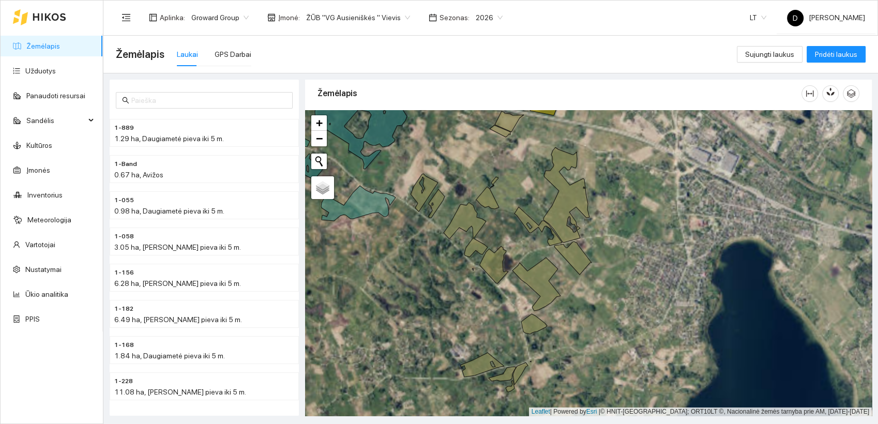
drag, startPoint x: 652, startPoint y: 267, endPoint x: 543, endPoint y: 265, distance: 109.1
click at [544, 265] on icon at bounding box center [536, 283] width 48 height 53
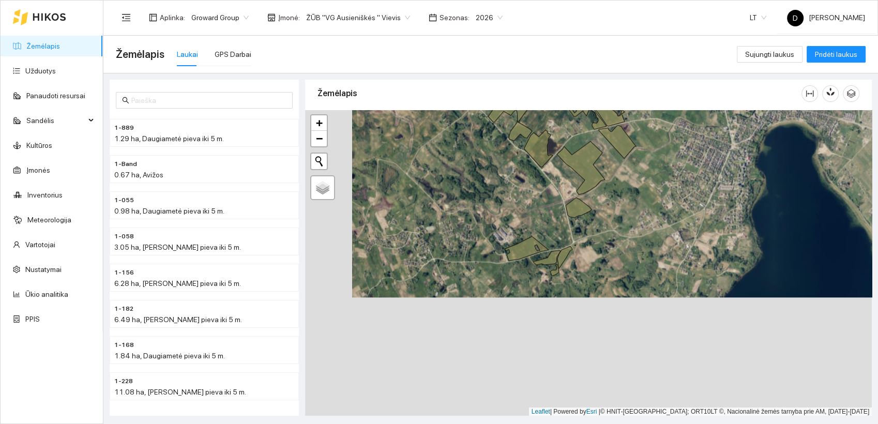
drag, startPoint x: 548, startPoint y: 308, endPoint x: 591, endPoint y: 203, distance: 114.0
click at [591, 203] on div at bounding box center [588, 263] width 566 height 306
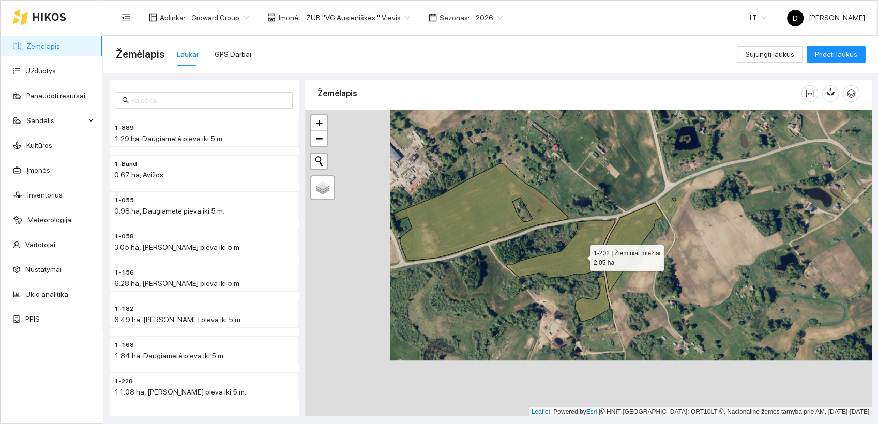
drag, startPoint x: 495, startPoint y: 312, endPoint x: 580, endPoint y: 255, distance: 102.2
click at [580, 255] on icon at bounding box center [560, 248] width 110 height 57
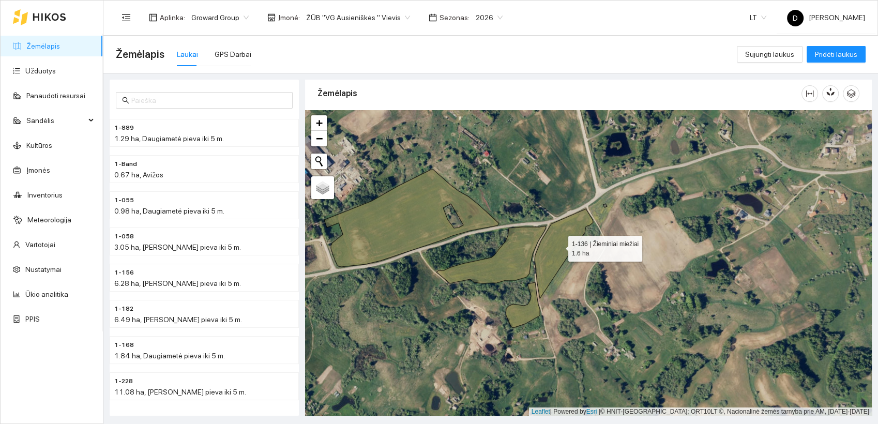
click at [553, 240] on icon at bounding box center [563, 253] width 58 height 89
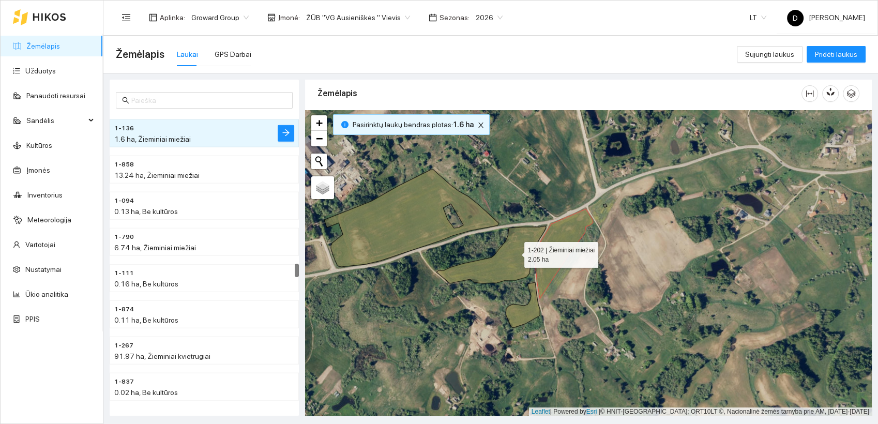
click at [515, 252] on icon at bounding box center [491, 254] width 110 height 57
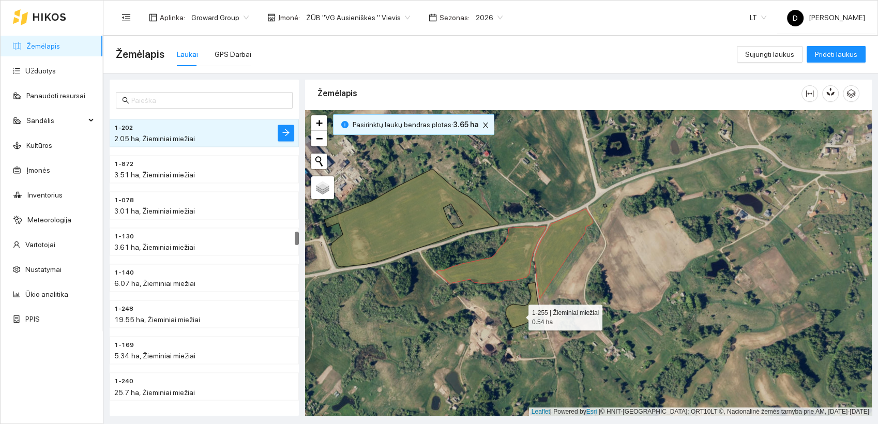
click at [519, 315] on icon at bounding box center [522, 304] width 34 height 45
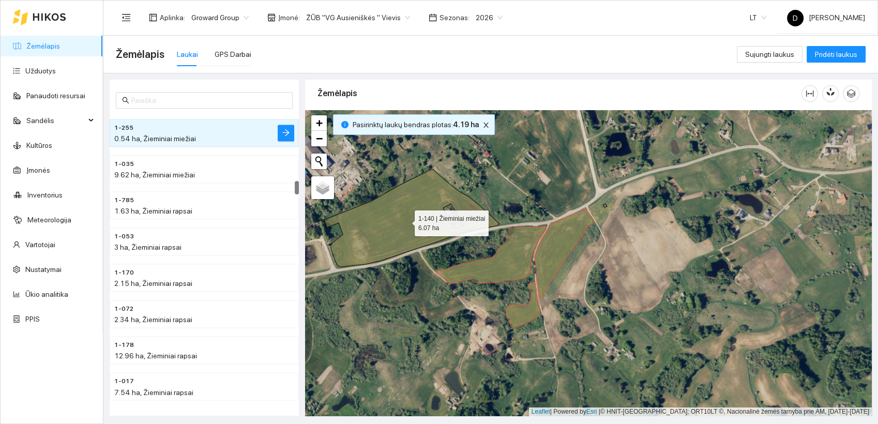
click at [426, 221] on icon at bounding box center [411, 218] width 175 height 97
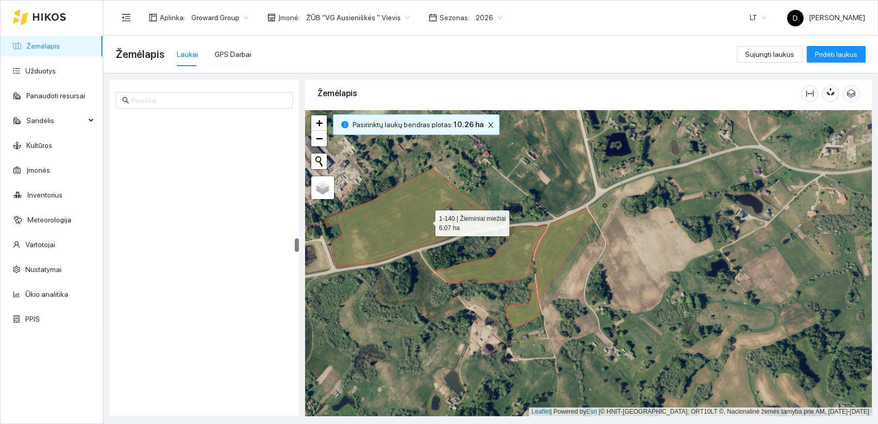
scroll to position [2636, 0]
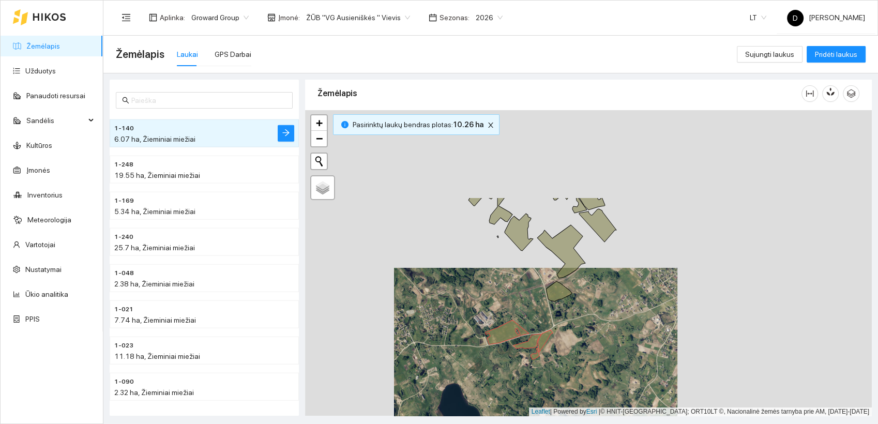
drag, startPoint x: 548, startPoint y: 183, endPoint x: 513, endPoint y: 302, distance: 124.6
click at [513, 304] on div at bounding box center [588, 263] width 566 height 306
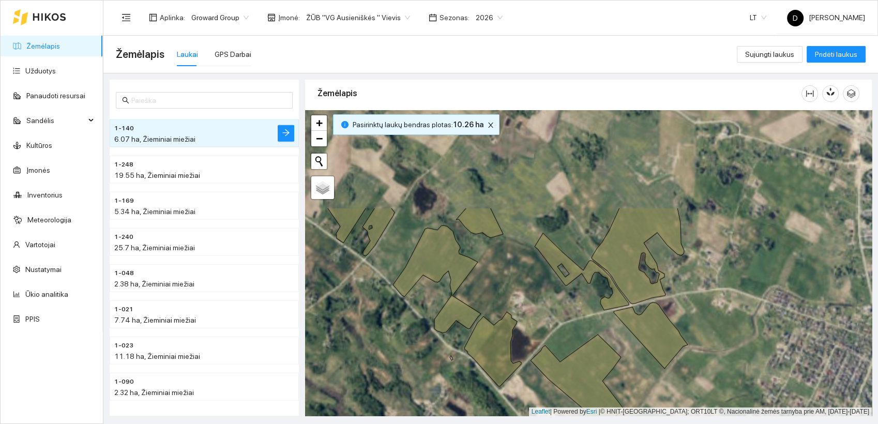
drag, startPoint x: 544, startPoint y: 265, endPoint x: 543, endPoint y: 373, distance: 107.5
click at [543, 373] on icon at bounding box center [577, 387] width 95 height 106
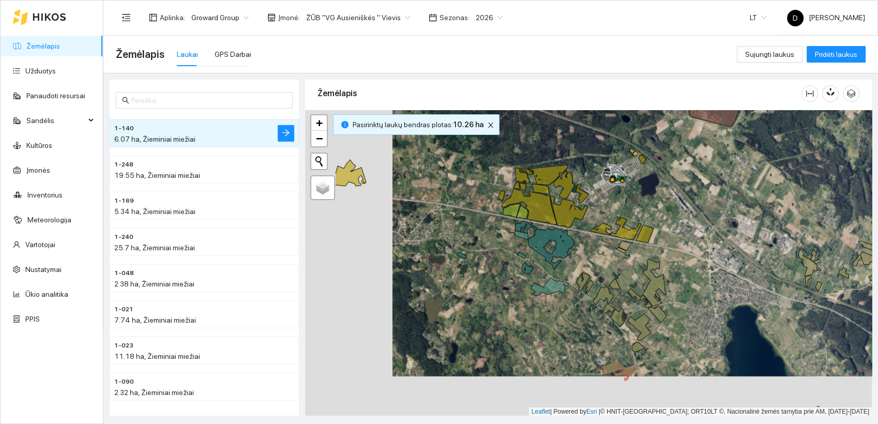
drag, startPoint x: 544, startPoint y: 333, endPoint x: 631, endPoint y: 294, distance: 96.0
click at [631, 294] on icon at bounding box center [640, 297] width 24 height 19
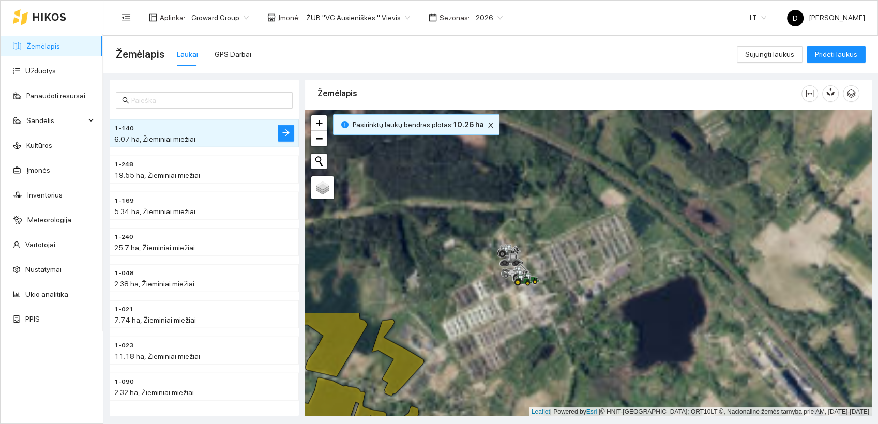
drag, startPoint x: 606, startPoint y: 182, endPoint x: 558, endPoint y: 453, distance: 274.5
click at [558, 423] on html "Žemėlapis Užduotys Panaudoti resursai Sandėlis Kultūros Įmonės Inventorius Mete…" at bounding box center [439, 212] width 878 height 424
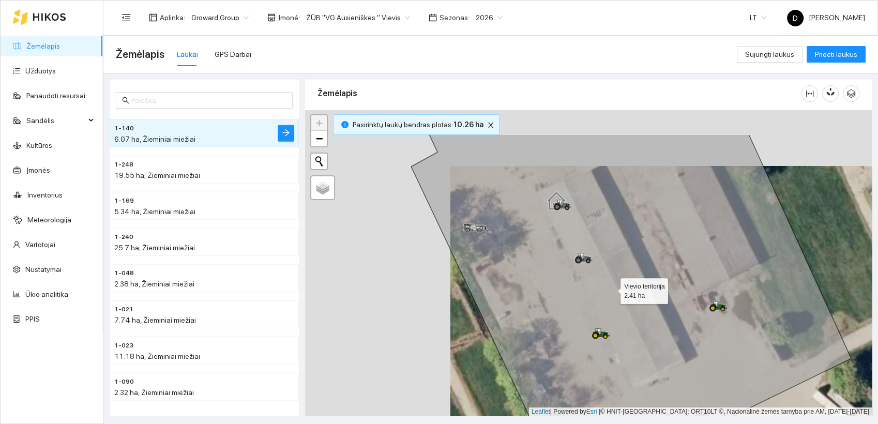
drag, startPoint x: 465, startPoint y: 232, endPoint x: 610, endPoint y: 287, distance: 155.6
click at [610, 287] on icon at bounding box center [631, 315] width 440 height 362
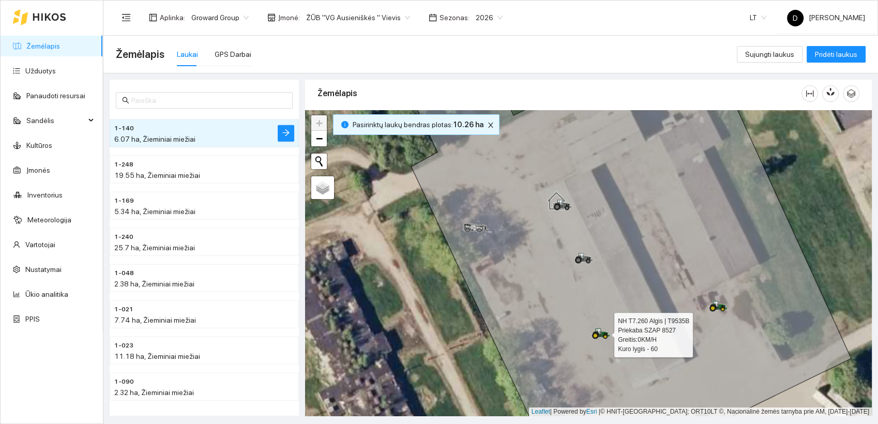
click at [597, 331] on icon at bounding box center [600, 333] width 19 height 11
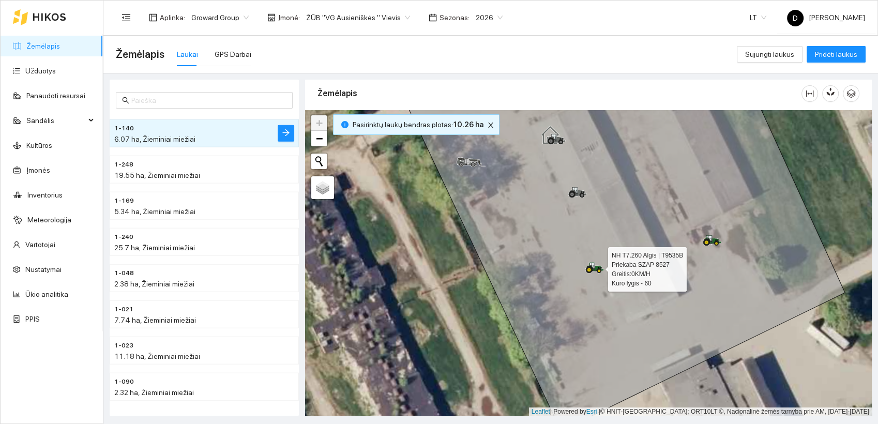
click at [595, 267] on icon at bounding box center [595, 266] width 18 height 8
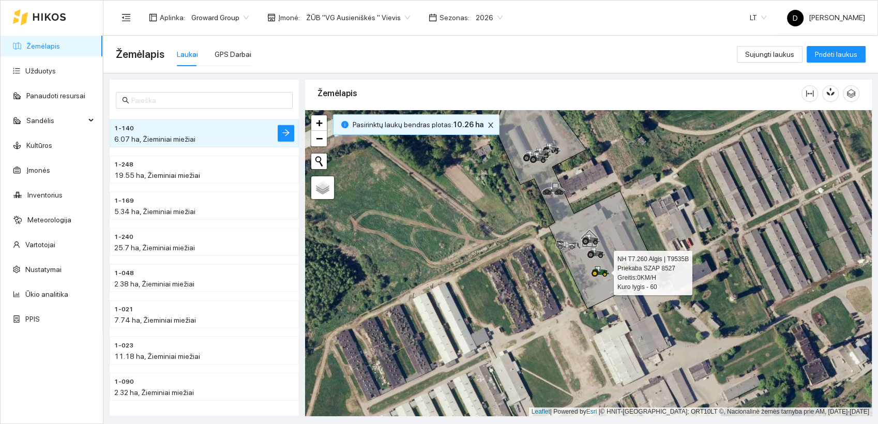
click at [598, 270] on icon at bounding box center [597, 269] width 5 height 6
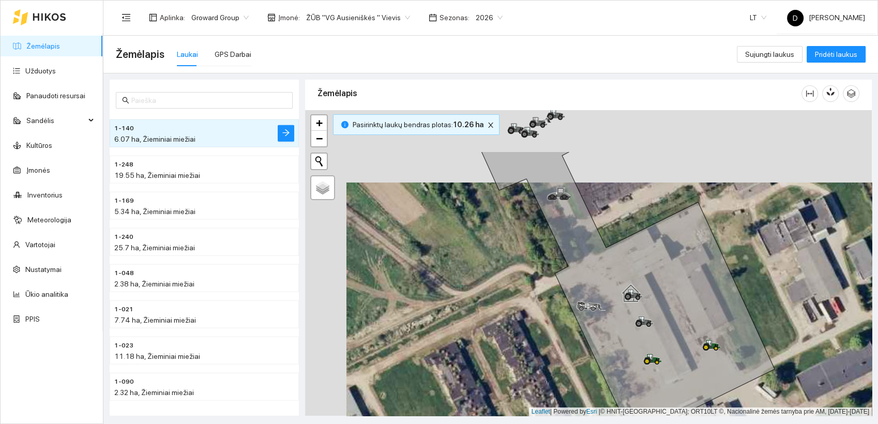
drag, startPoint x: 422, startPoint y: 238, endPoint x: 467, endPoint y: 304, distance: 80.7
click at [467, 306] on div at bounding box center [588, 263] width 566 height 306
